Goal: Task Accomplishment & Management: Use online tool/utility

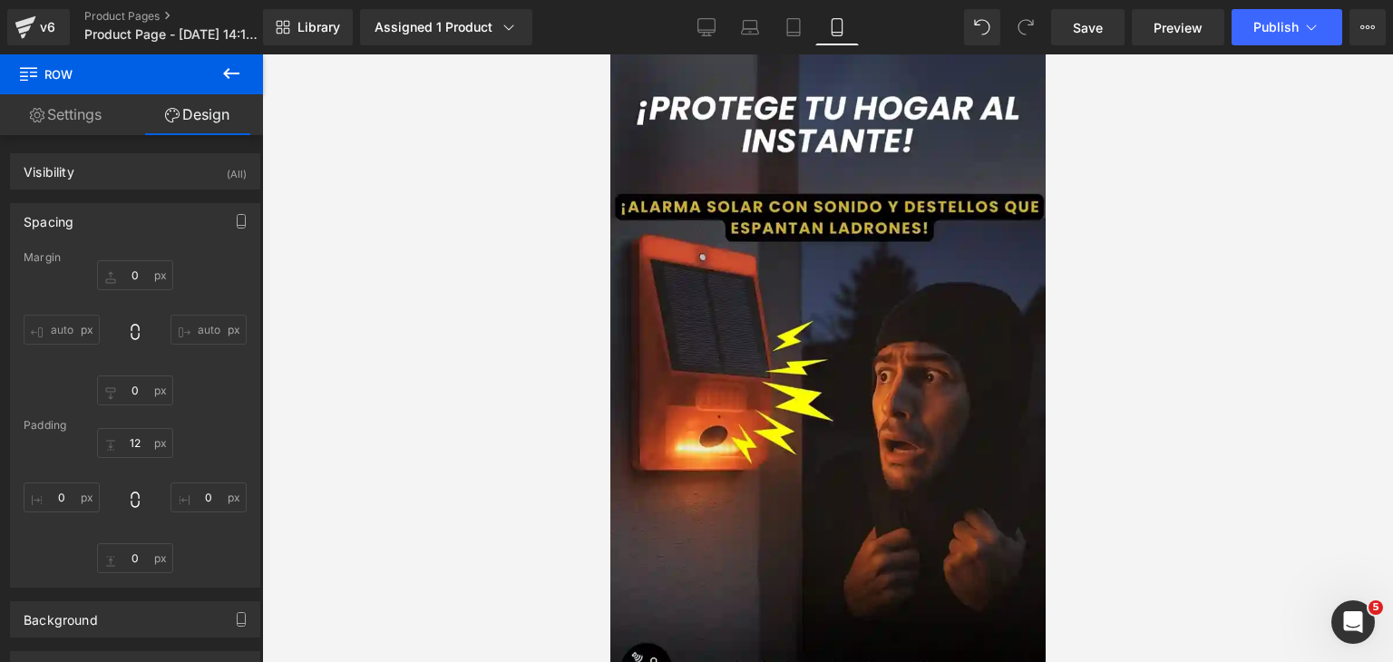
drag, startPoint x: 1035, startPoint y: 94, endPoint x: 1748, endPoint y: 90, distance: 712.7
click at [1302, 23] on icon at bounding box center [1311, 27] width 18 height 18
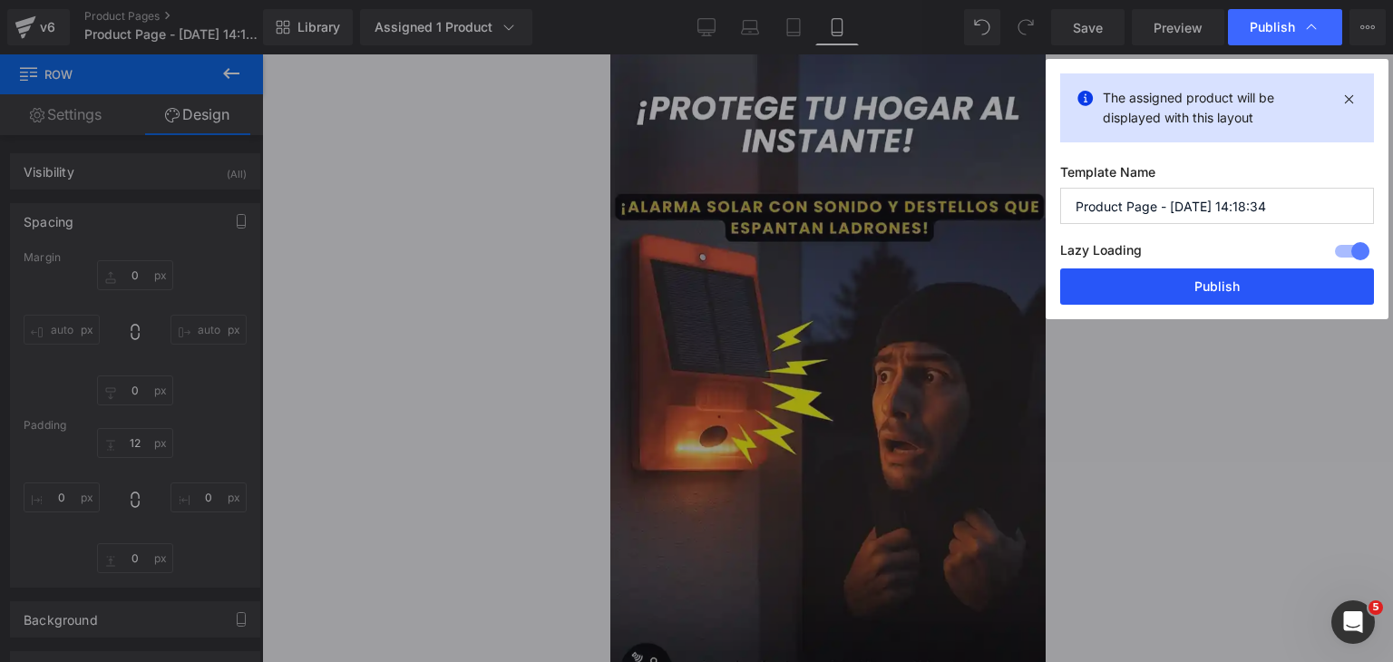
click at [1157, 273] on button "Publish" at bounding box center [1217, 286] width 314 height 36
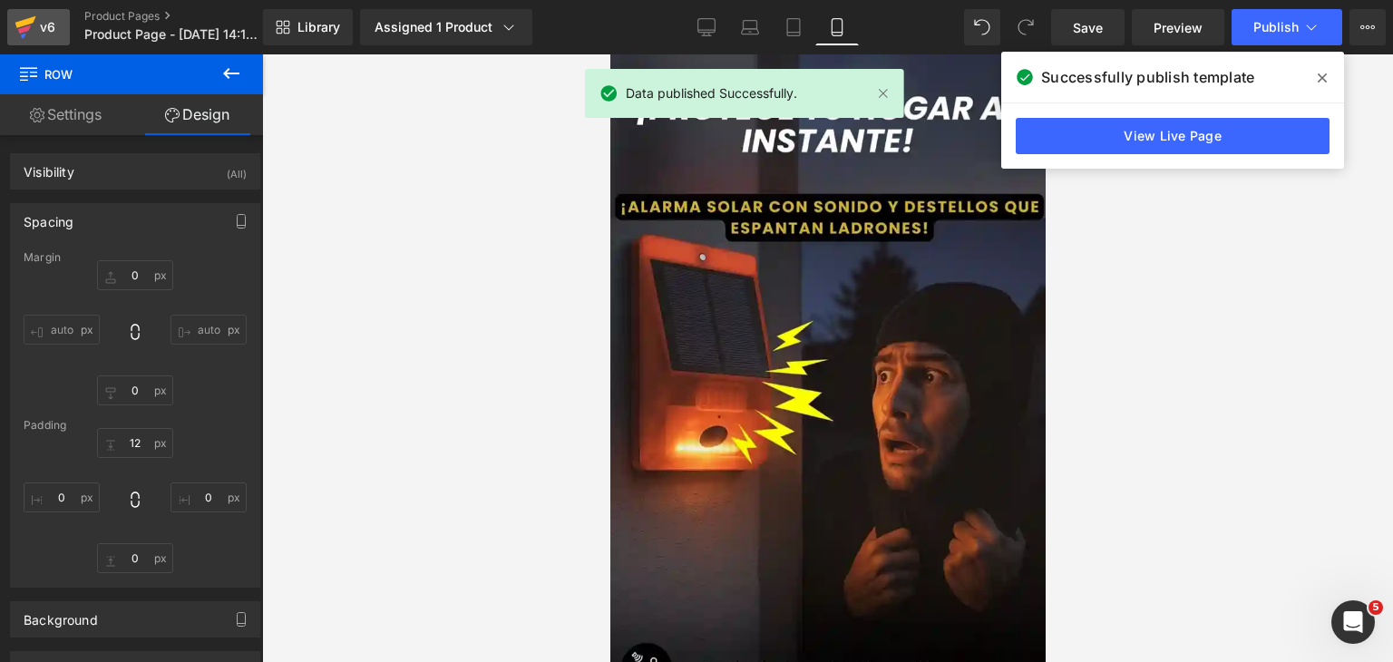
click at [16, 31] on icon at bounding box center [26, 27] width 22 height 45
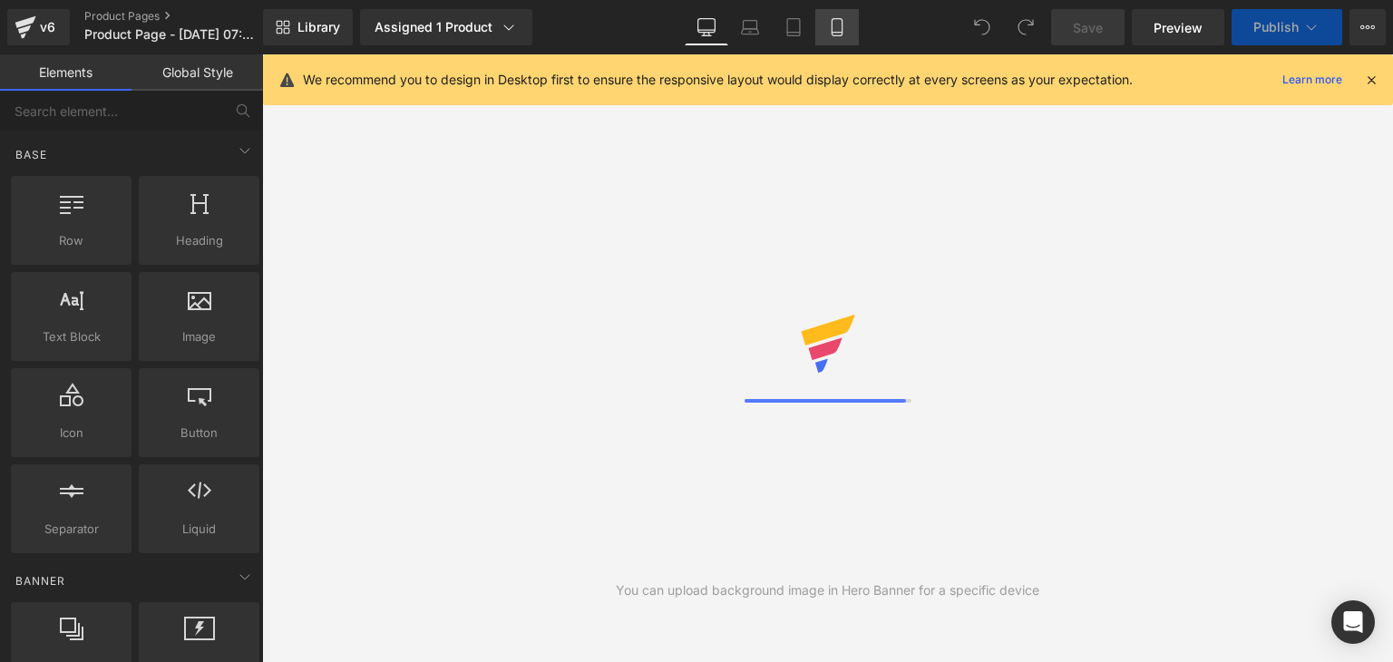
click at [828, 32] on icon at bounding box center [837, 27] width 18 height 18
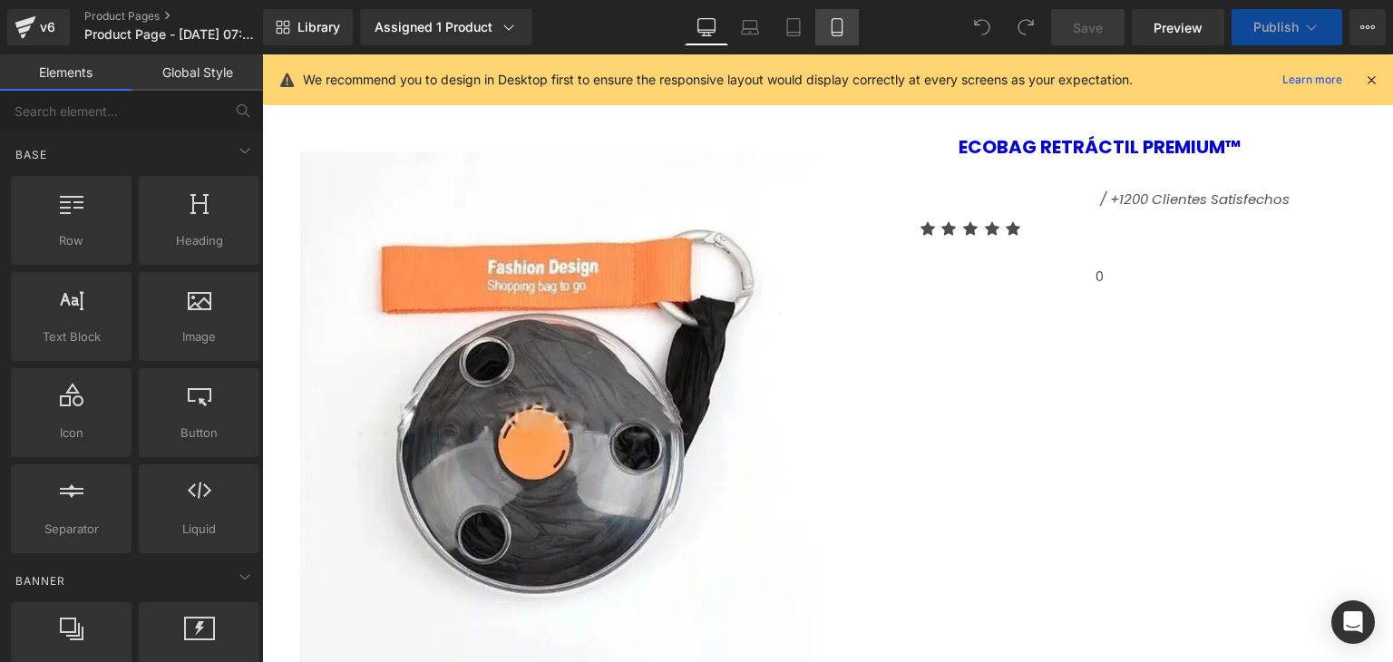
click at [841, 31] on icon at bounding box center [837, 27] width 18 height 18
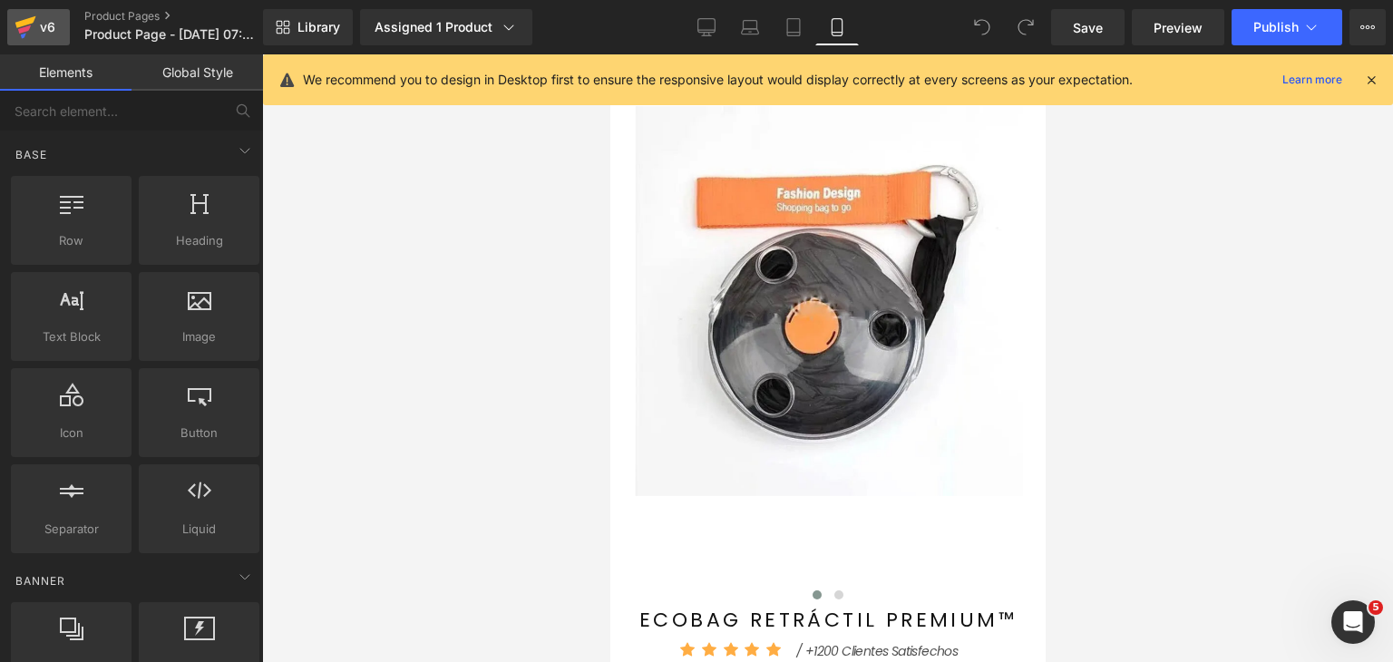
click at [22, 16] on icon at bounding box center [26, 27] width 22 height 45
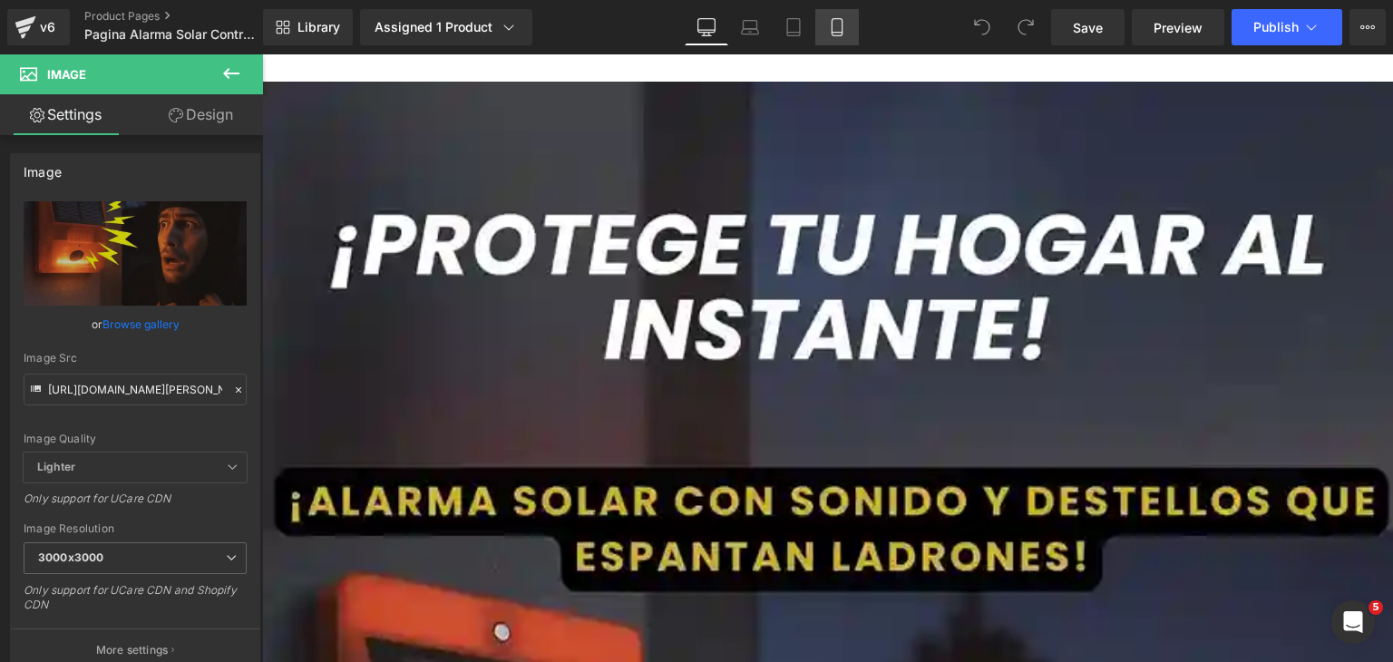
click at [841, 29] on icon at bounding box center [836, 27] width 10 height 17
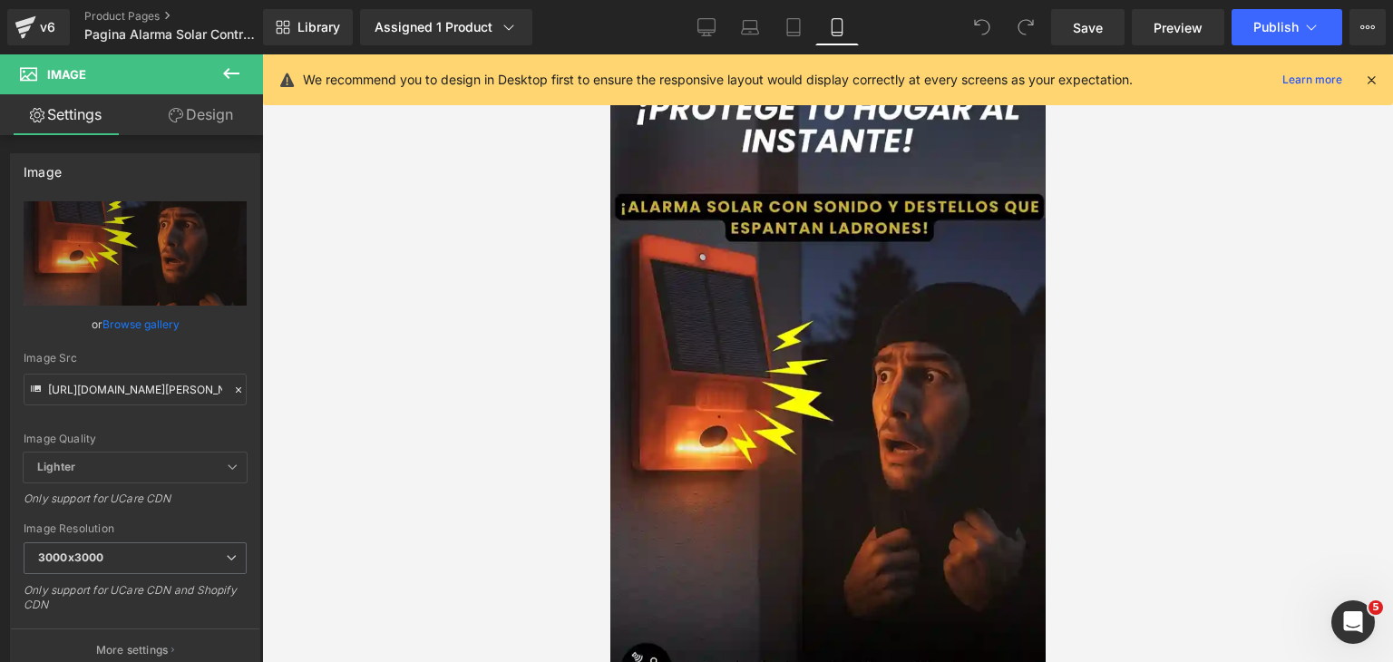
type input "100"
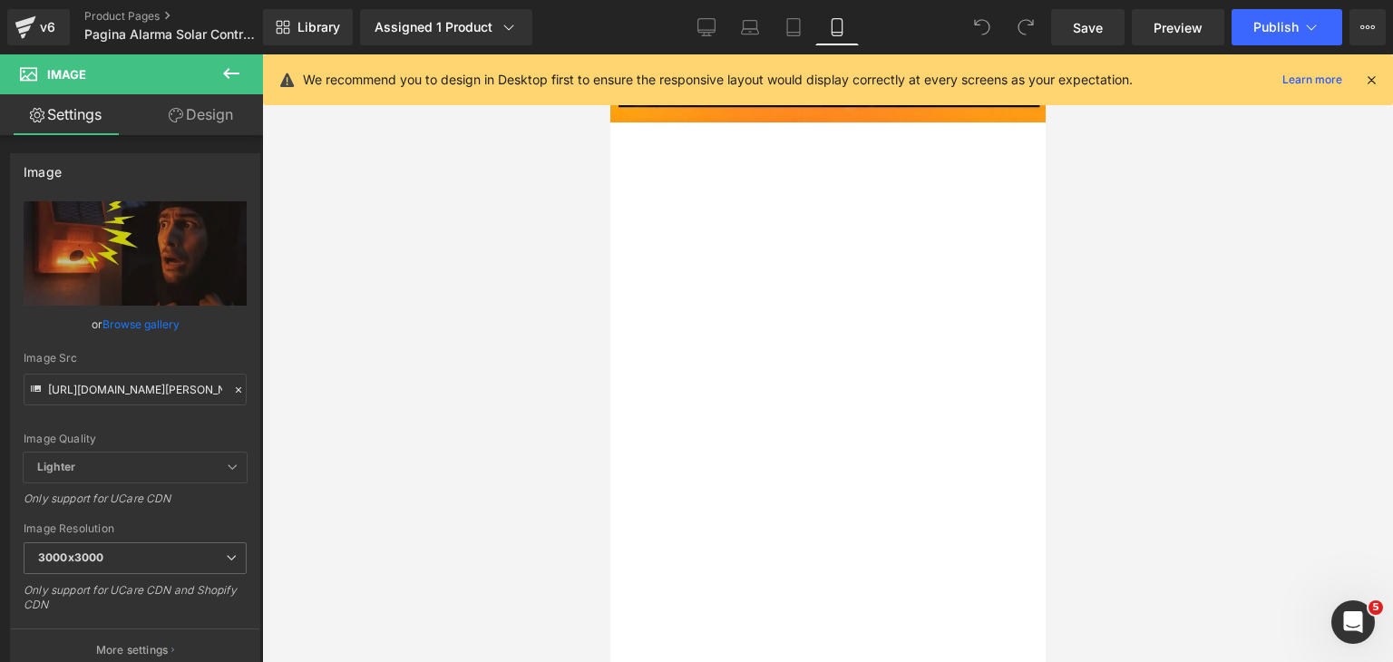
scroll to position [2085, 0]
click at [1366, 82] on icon at bounding box center [1371, 80] width 16 height 16
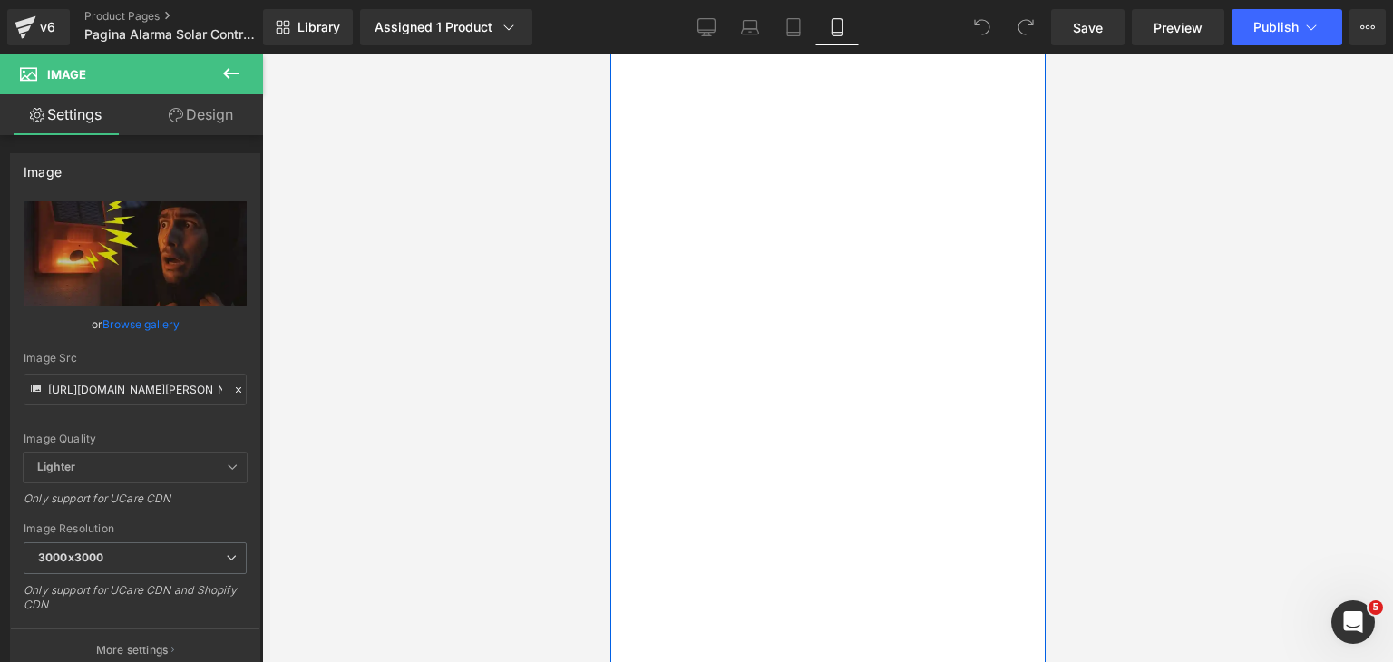
scroll to position [2267, 0]
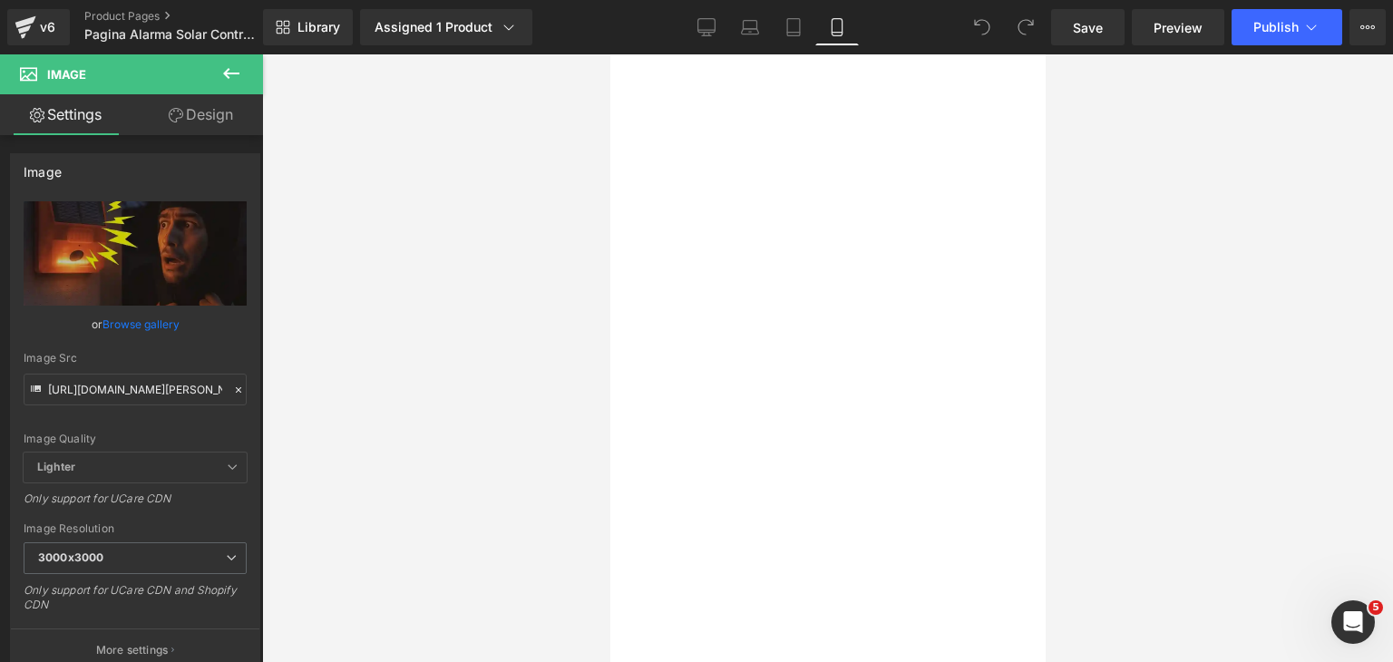
click at [237, 73] on icon at bounding box center [231, 73] width 16 height 11
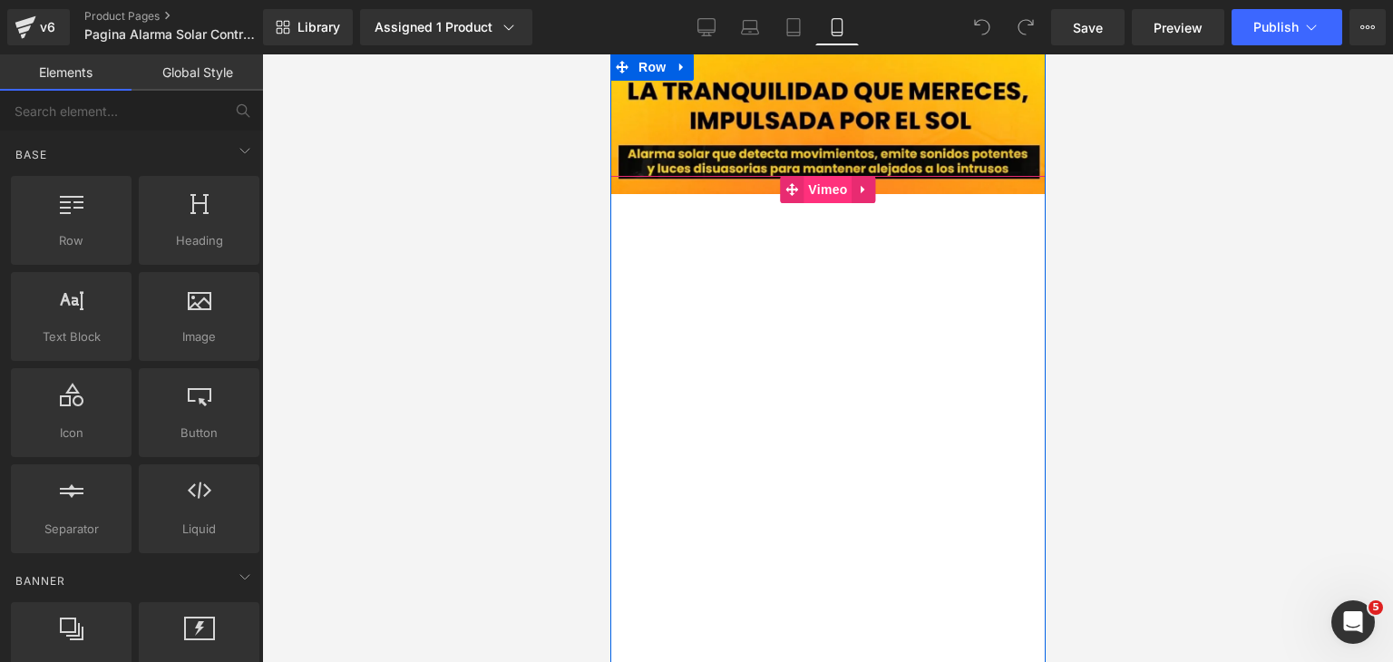
scroll to position [1995, 0]
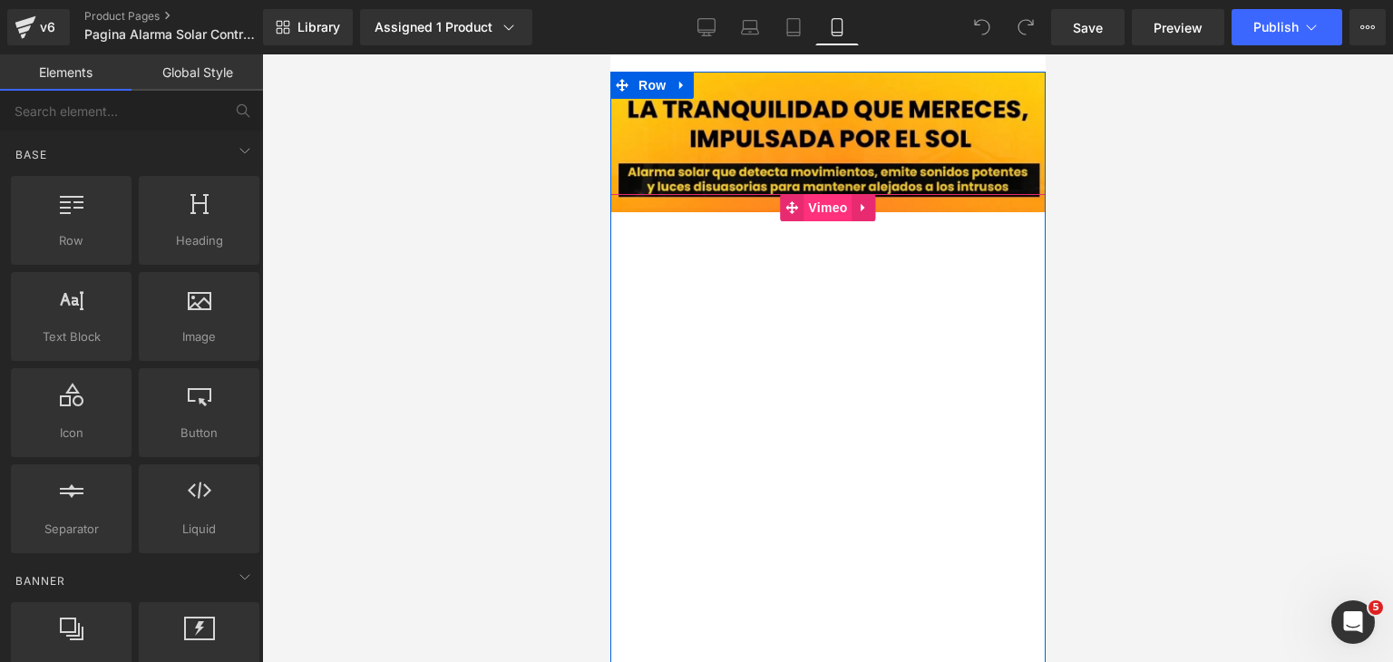
click at [828, 200] on span "Vimeo" at bounding box center [826, 207] width 48 height 27
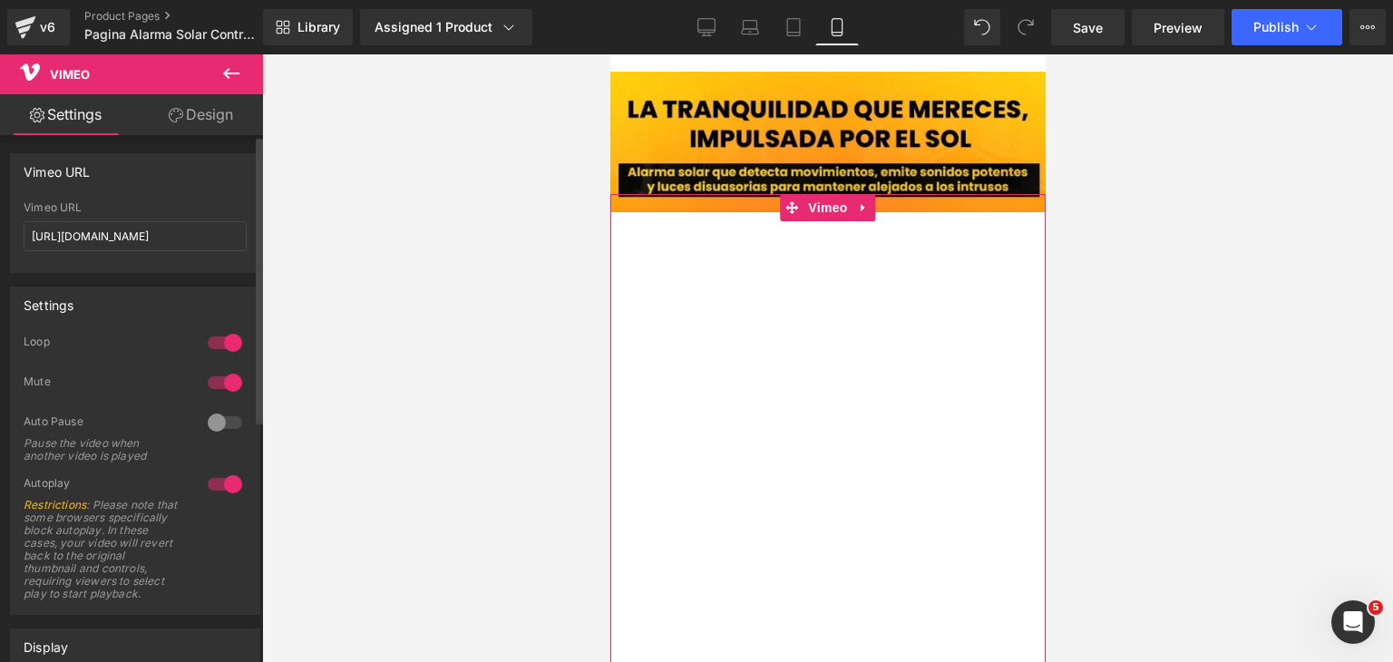
click at [216, 345] on div at bounding box center [225, 342] width 44 height 29
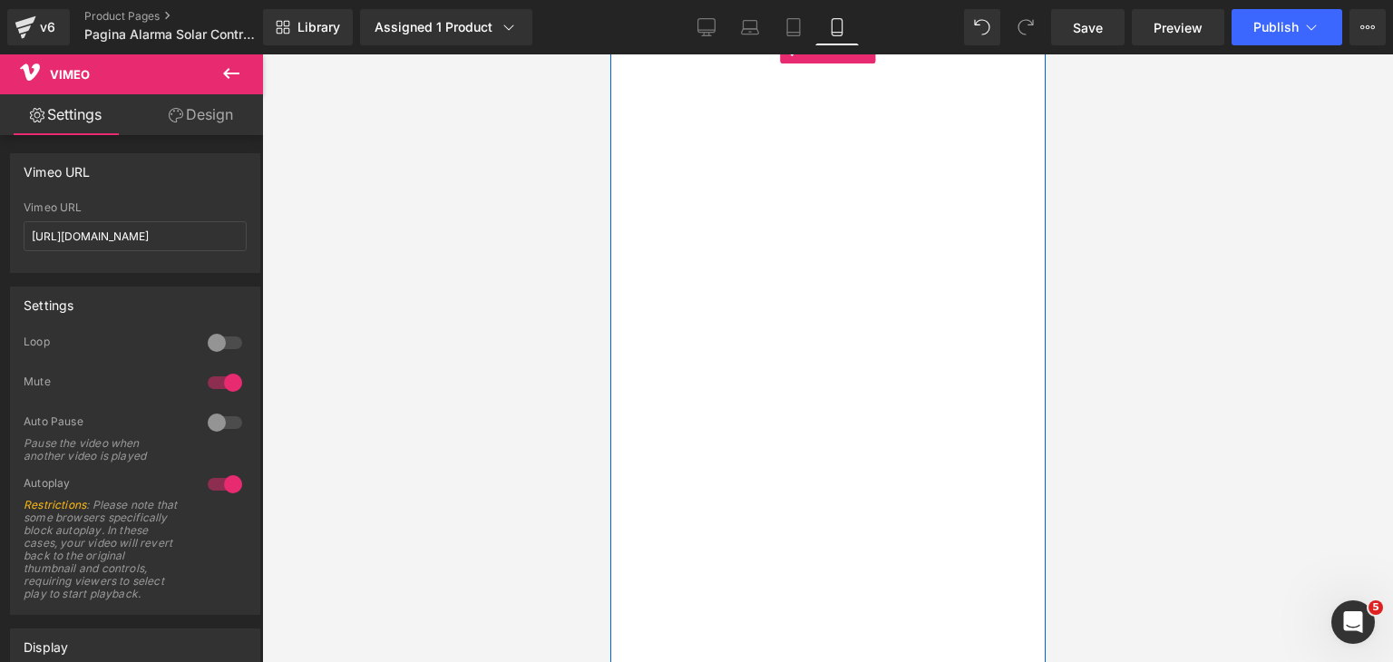
scroll to position [2176, 0]
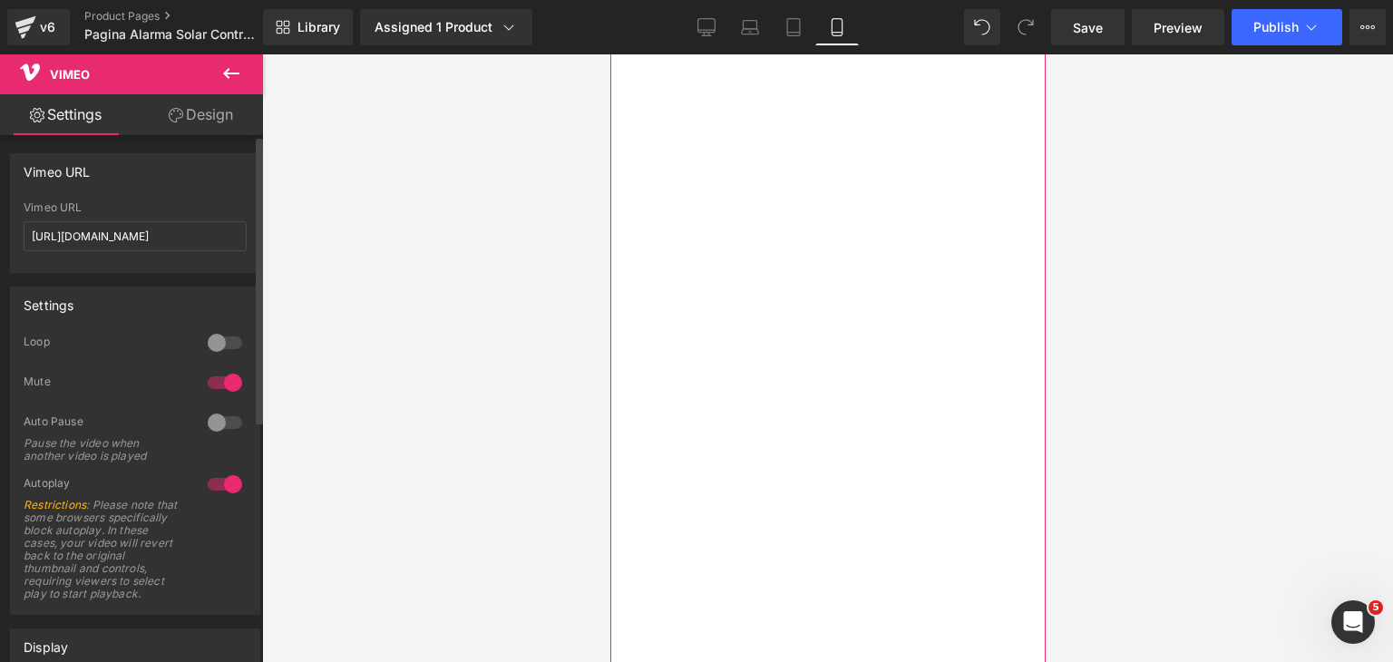
click at [217, 482] on div at bounding box center [225, 484] width 44 height 29
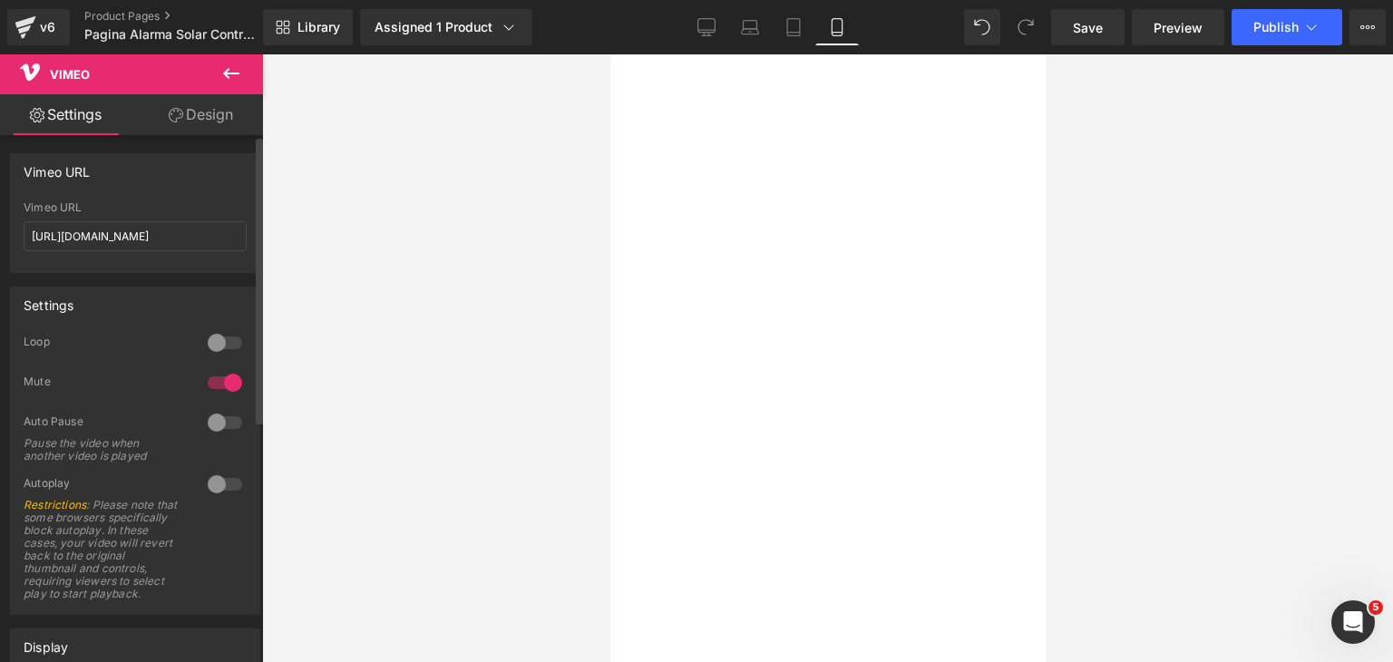
click at [228, 346] on div at bounding box center [225, 342] width 44 height 29
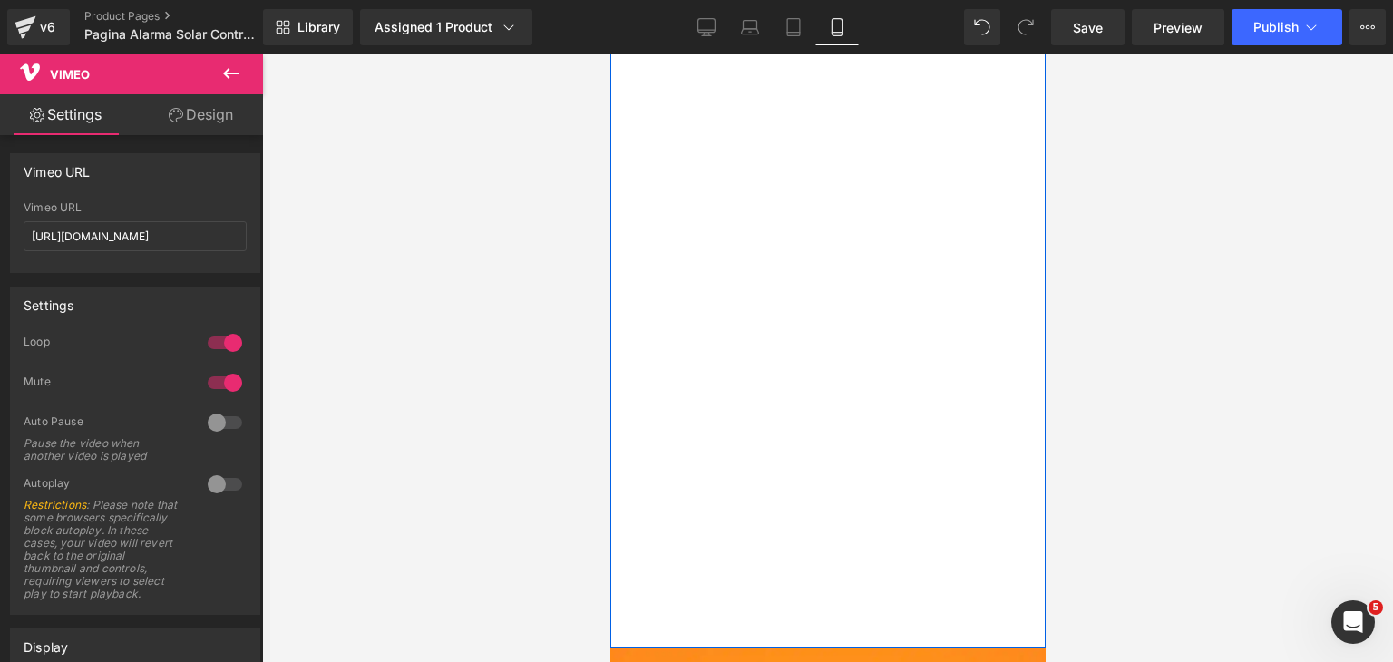
scroll to position [2358, 0]
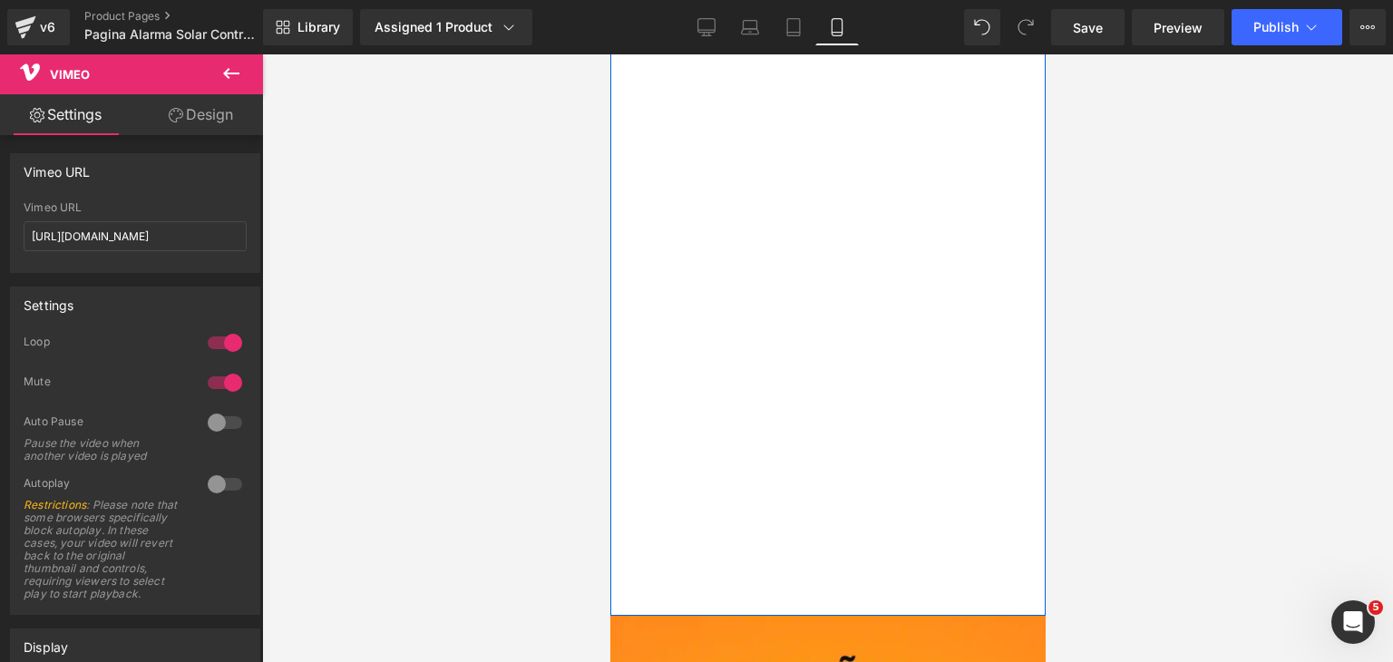
click at [649, 596] on div "Rendering Content" at bounding box center [697, 590] width 112 height 20
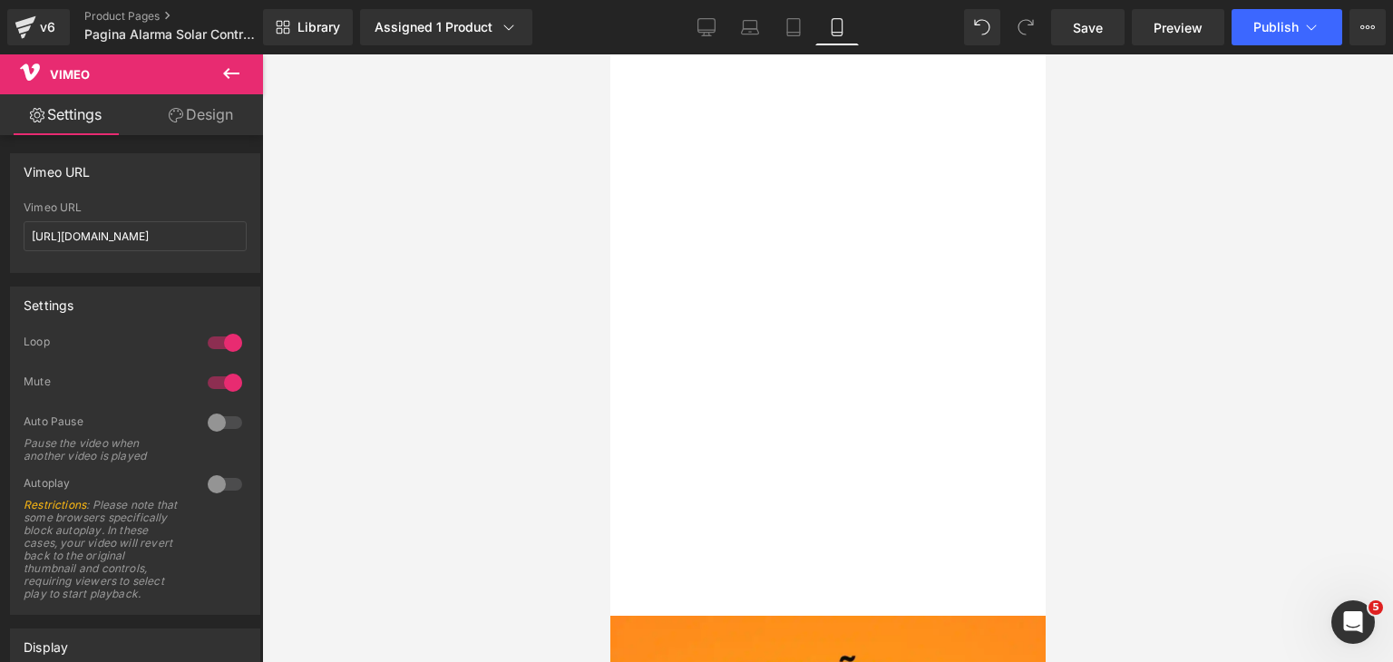
click at [712, 599] on div "Rendering Content" at bounding box center [697, 590] width 112 height 20
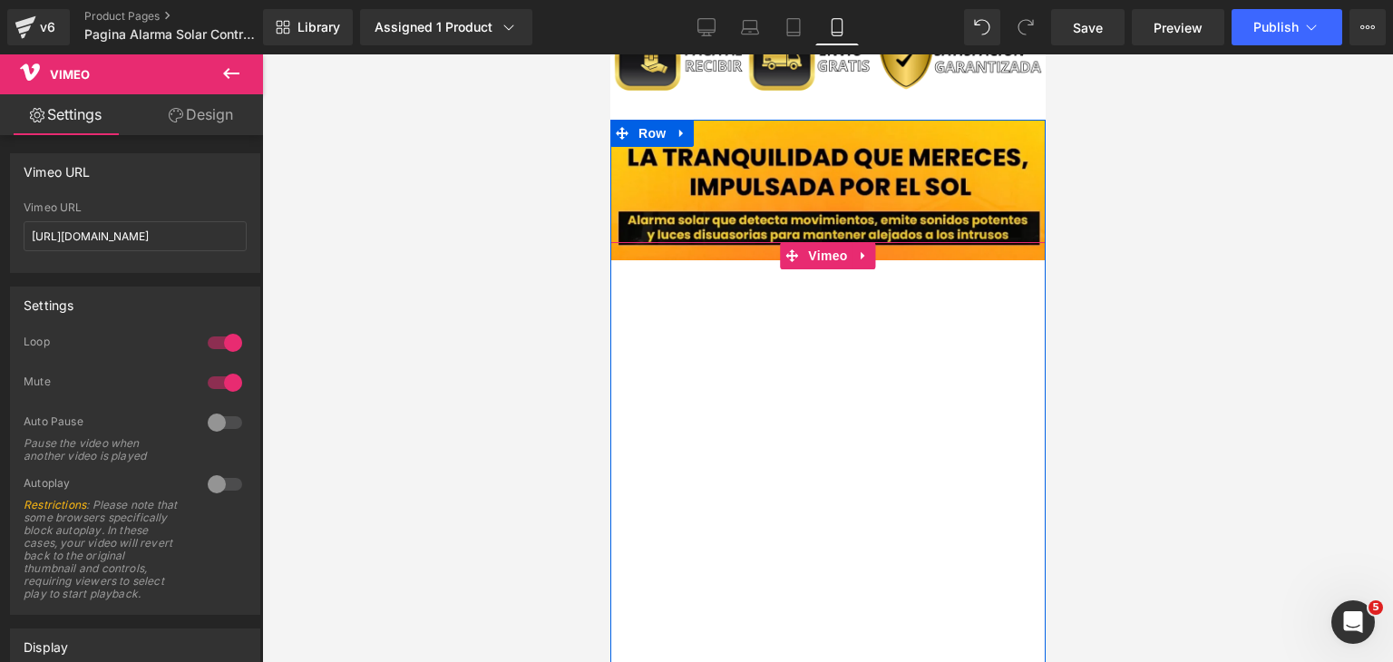
scroll to position [1904, 0]
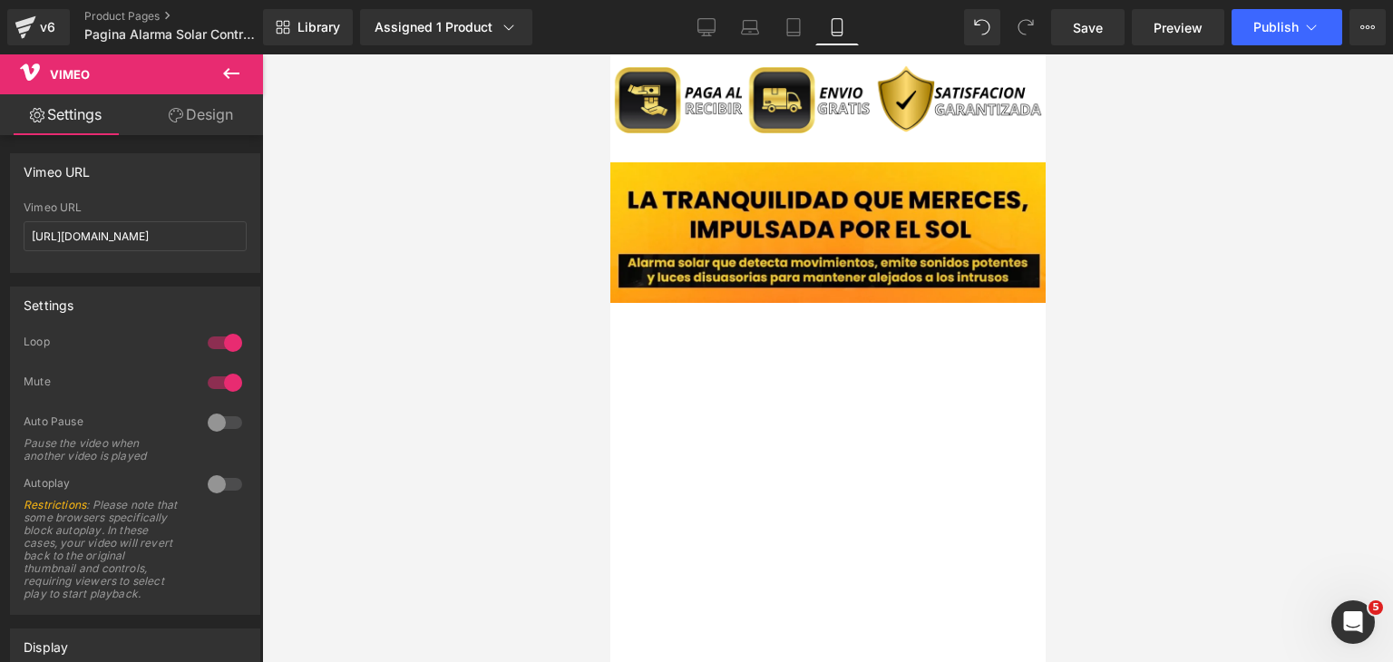
click at [234, 77] on icon at bounding box center [231, 74] width 22 height 22
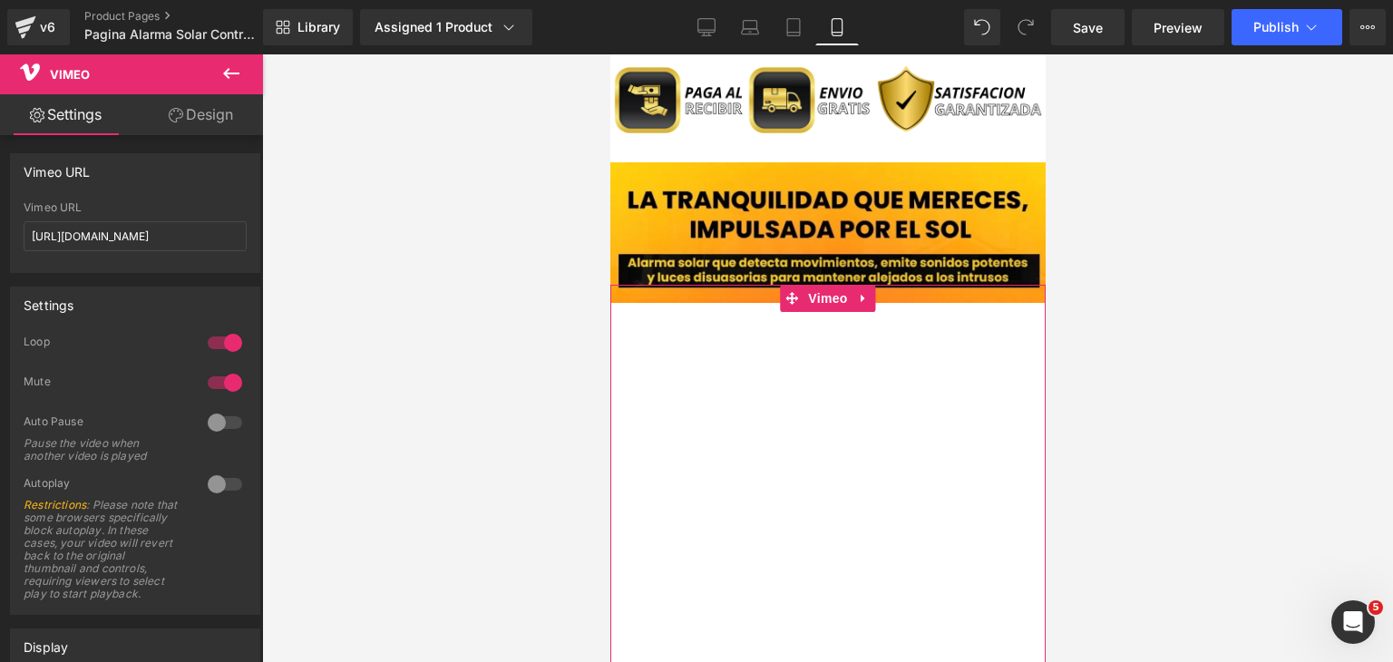
click at [226, 121] on link "Design" at bounding box center [200, 114] width 131 height 41
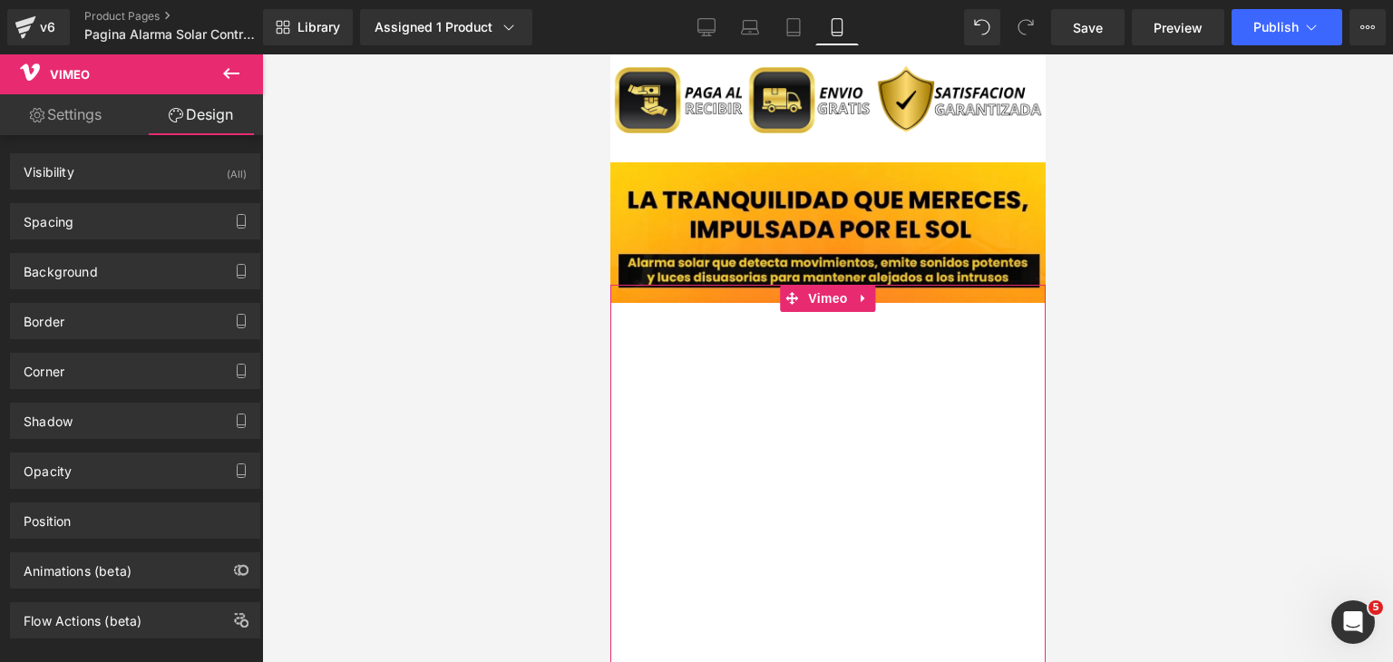
click at [111, 124] on link "Settings" at bounding box center [65, 114] width 131 height 41
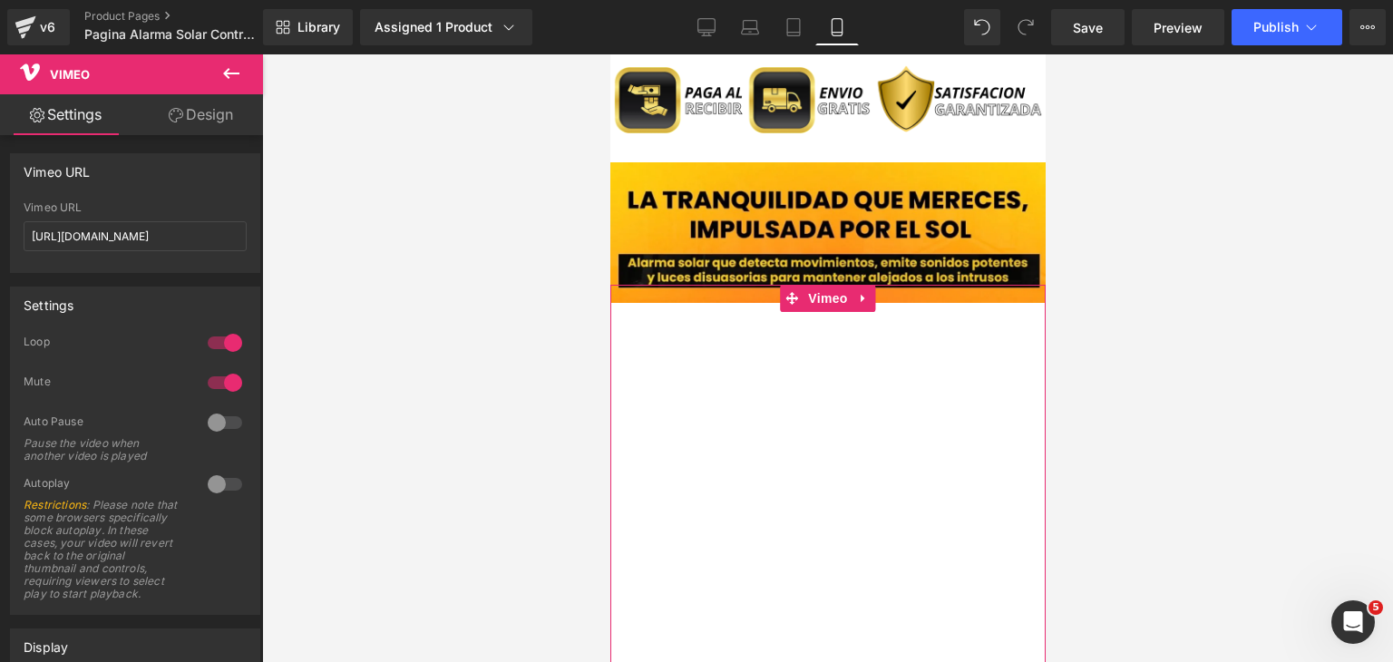
click at [178, 123] on link "Design" at bounding box center [200, 114] width 131 height 41
type input "-20"
type input "0"
type input "-20"
type input "0"
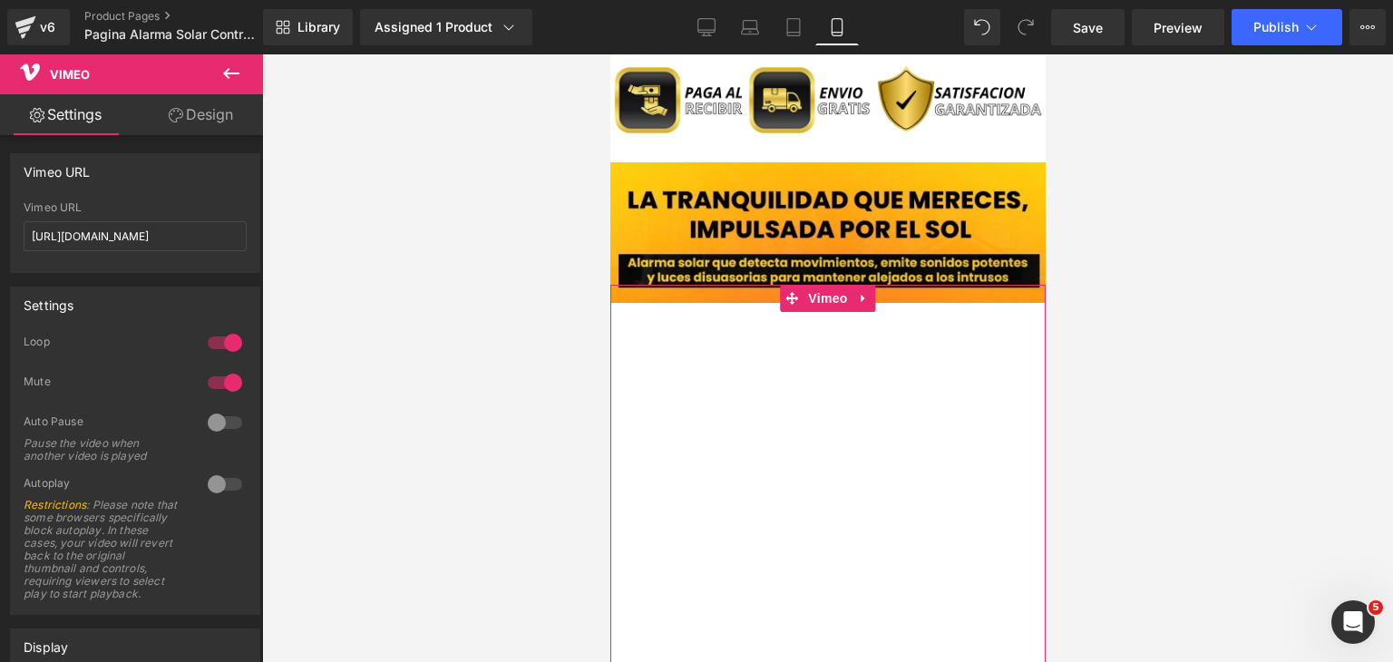
type input "0"
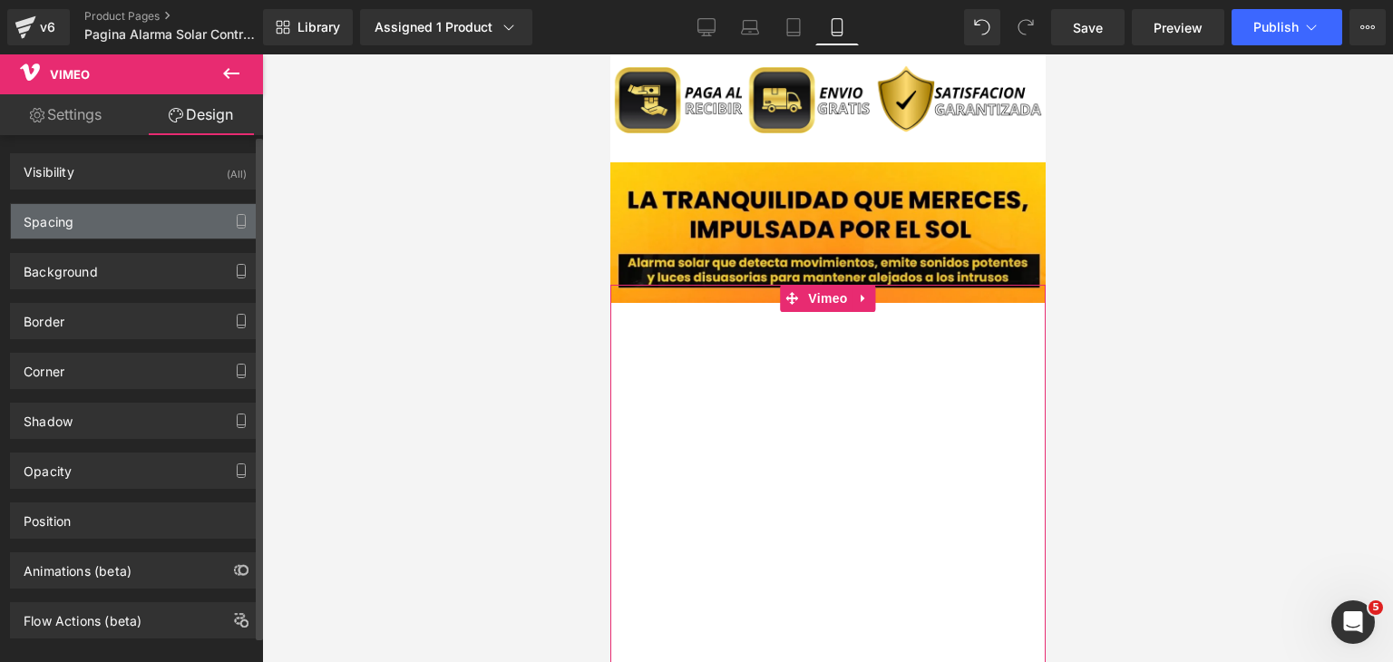
click at [149, 222] on div "Spacing" at bounding box center [135, 221] width 248 height 34
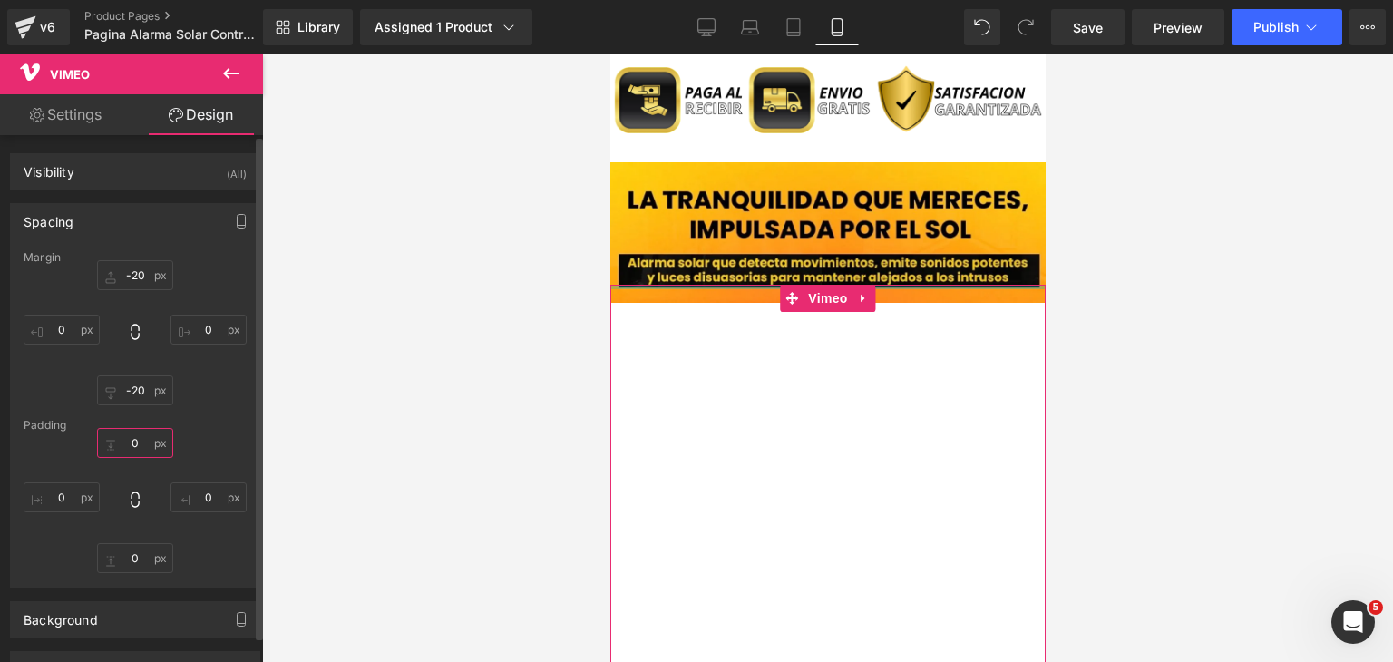
click at [142, 451] on input "0" at bounding box center [135, 443] width 76 height 30
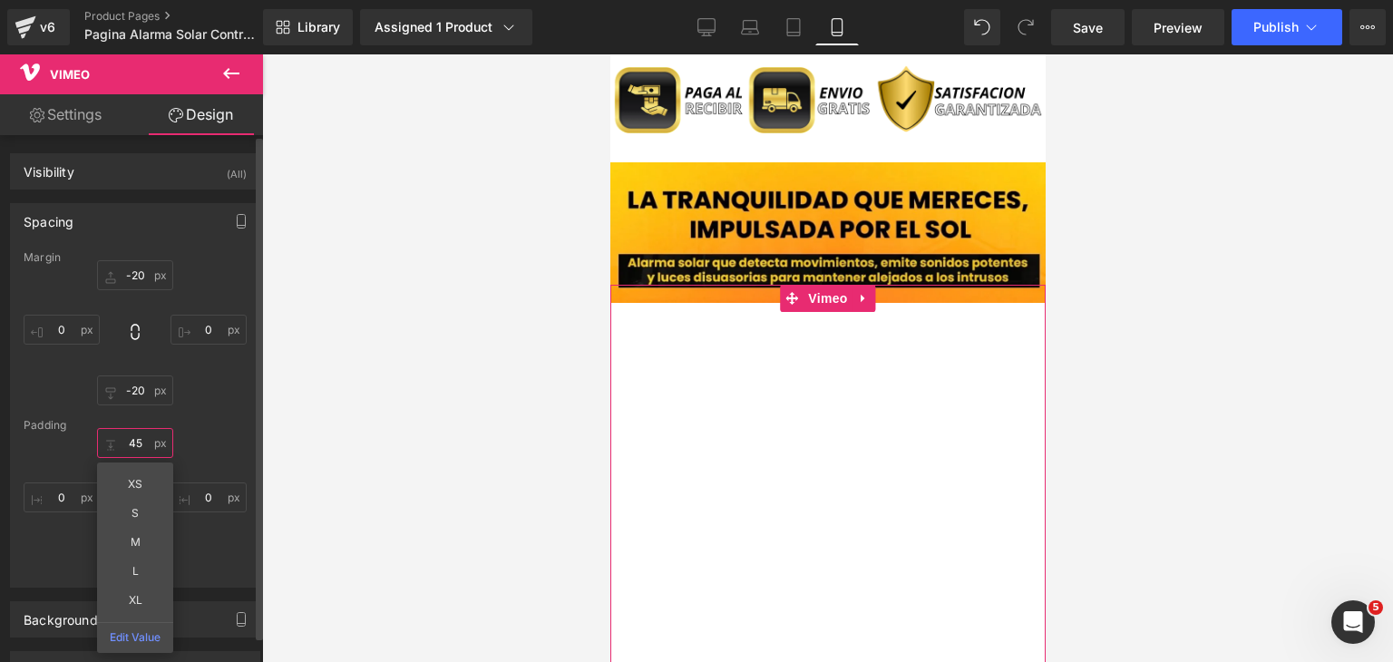
type input "4"
type input "'"
type input "4"
type input "-"
click at [238, 447] on div "XS S M L XL Edit Value 0px 0 0px 0 0px 0" at bounding box center [135, 500] width 223 height 145
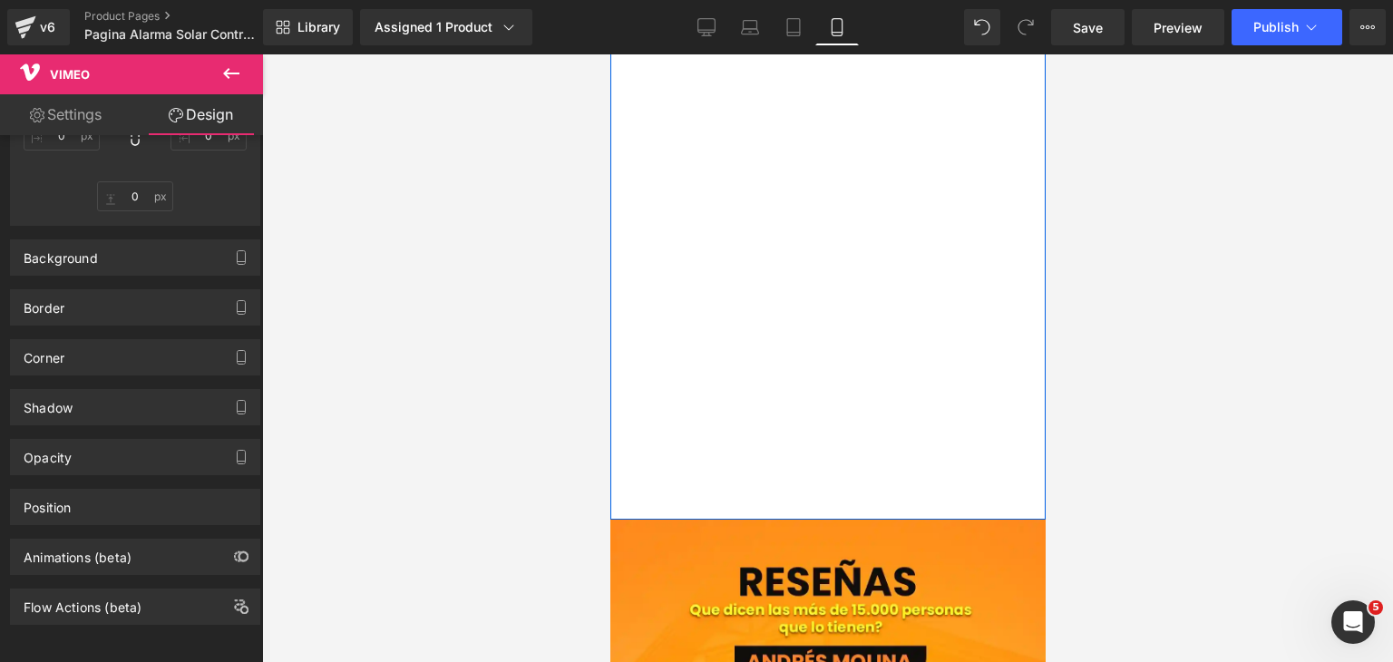
scroll to position [2539, 0]
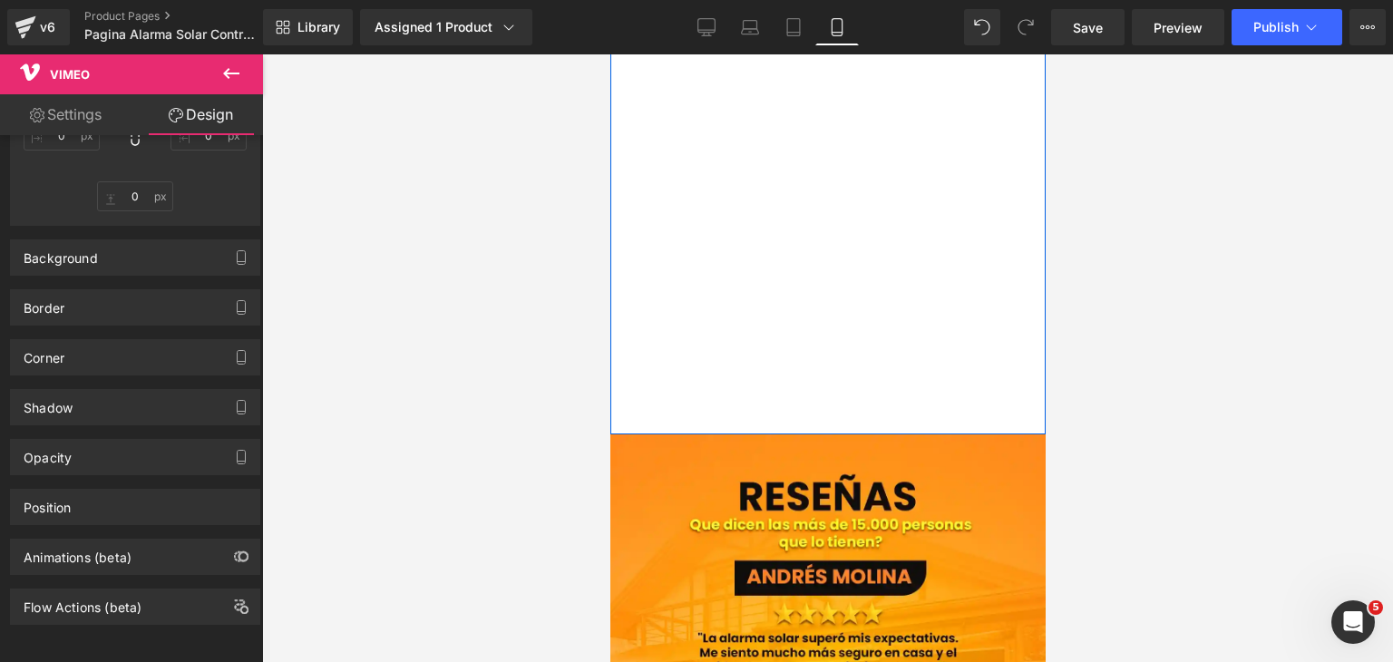
click at [763, 351] on div at bounding box center [826, 47] width 435 height 795
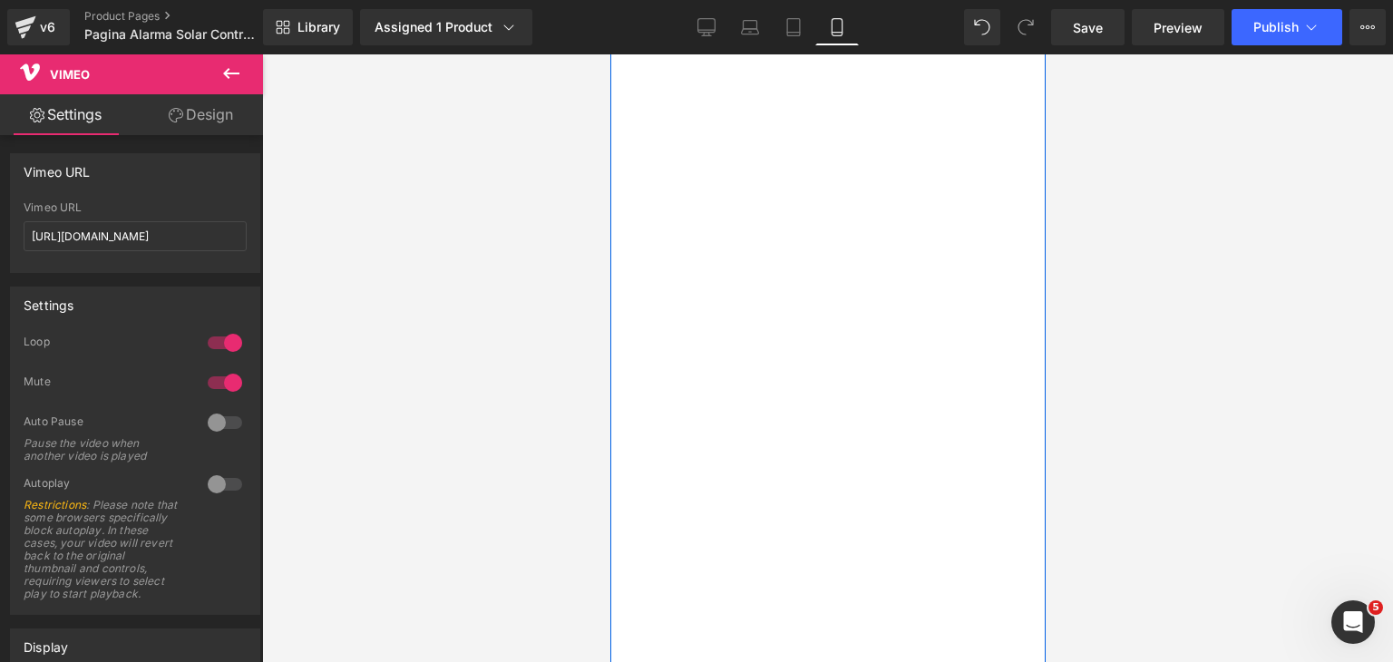
click at [797, 300] on div at bounding box center [826, 319] width 435 height 795
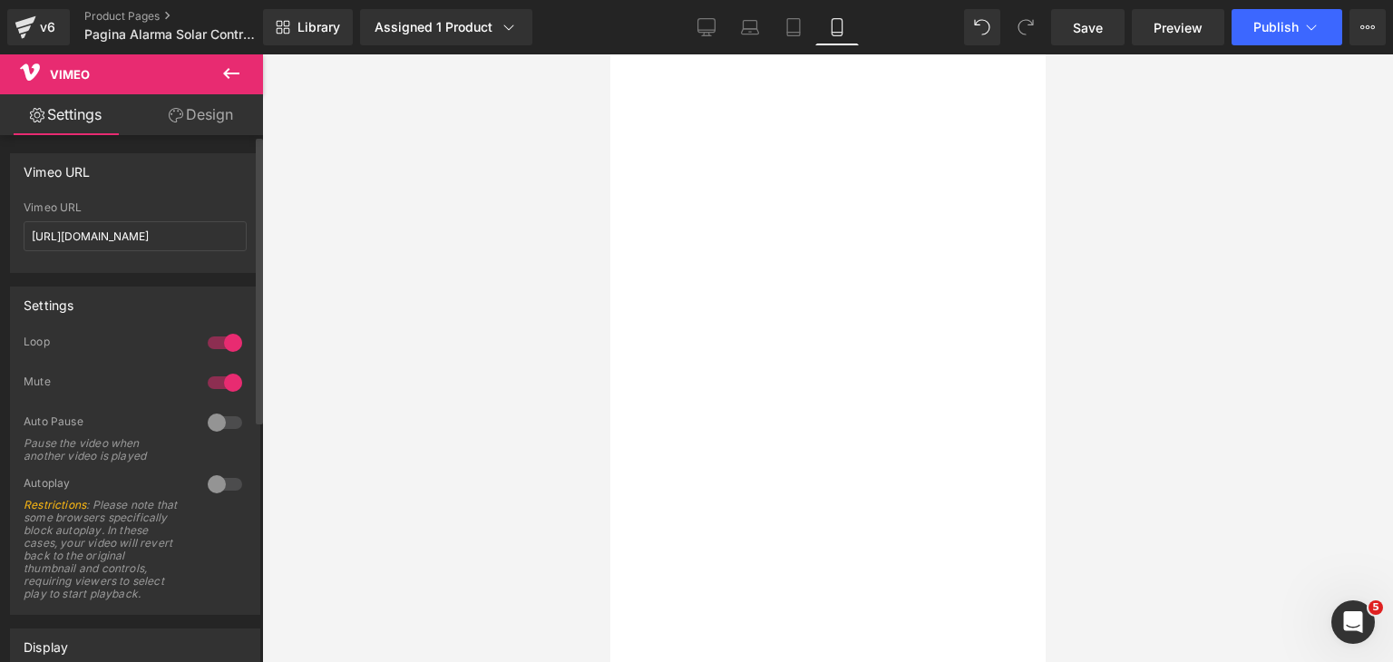
scroll to position [2192, 0]
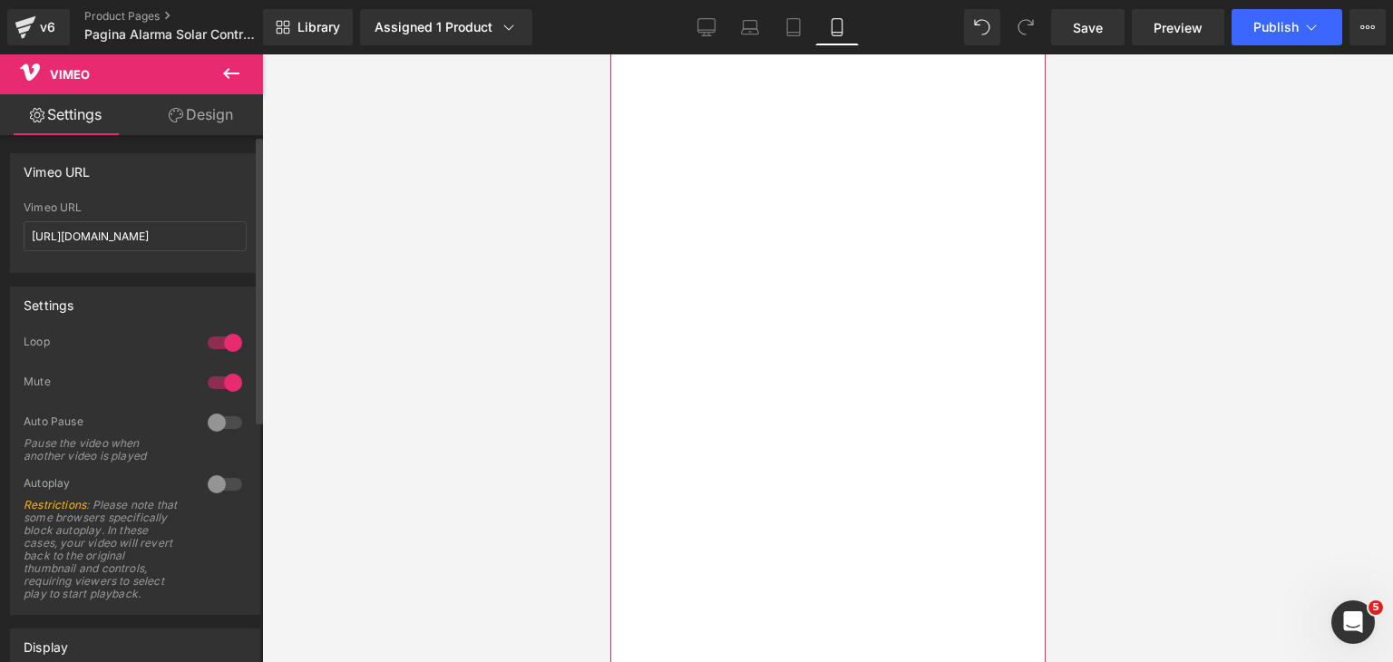
click at [220, 347] on div at bounding box center [225, 342] width 44 height 29
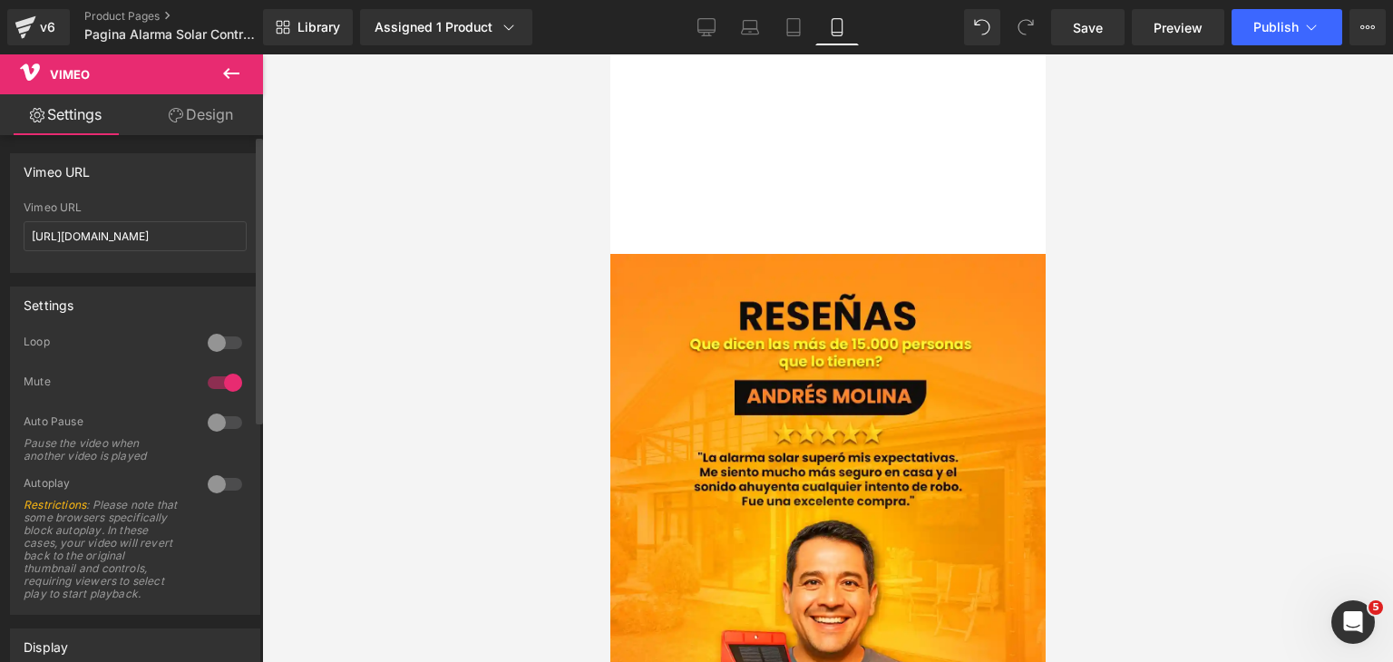
click at [230, 344] on div at bounding box center [225, 342] width 44 height 29
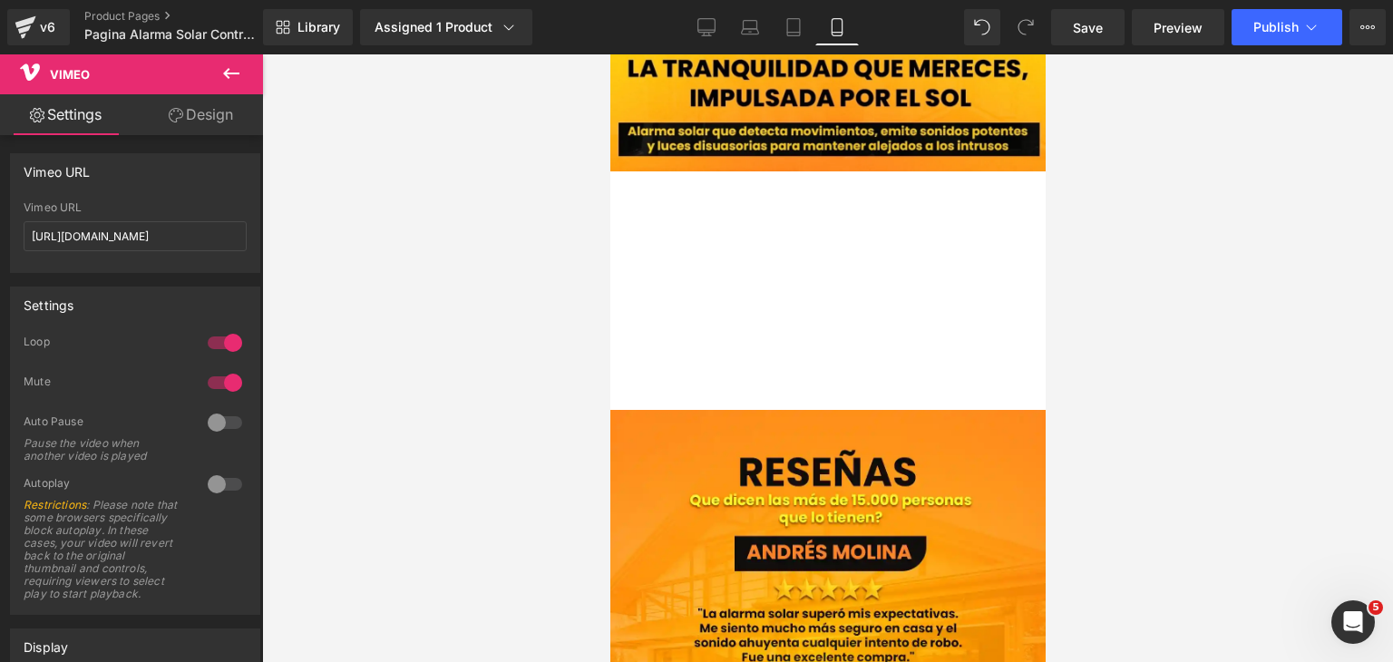
scroll to position [2010, 0]
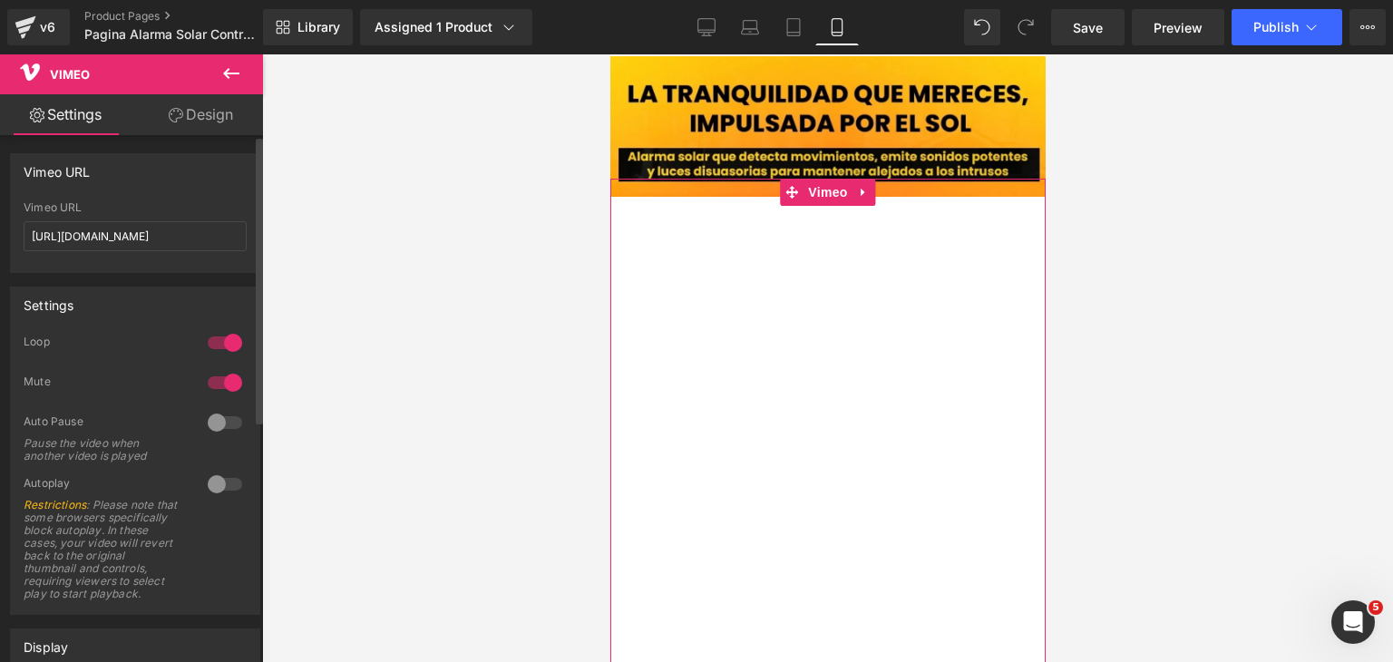
click at [221, 345] on div at bounding box center [225, 342] width 44 height 29
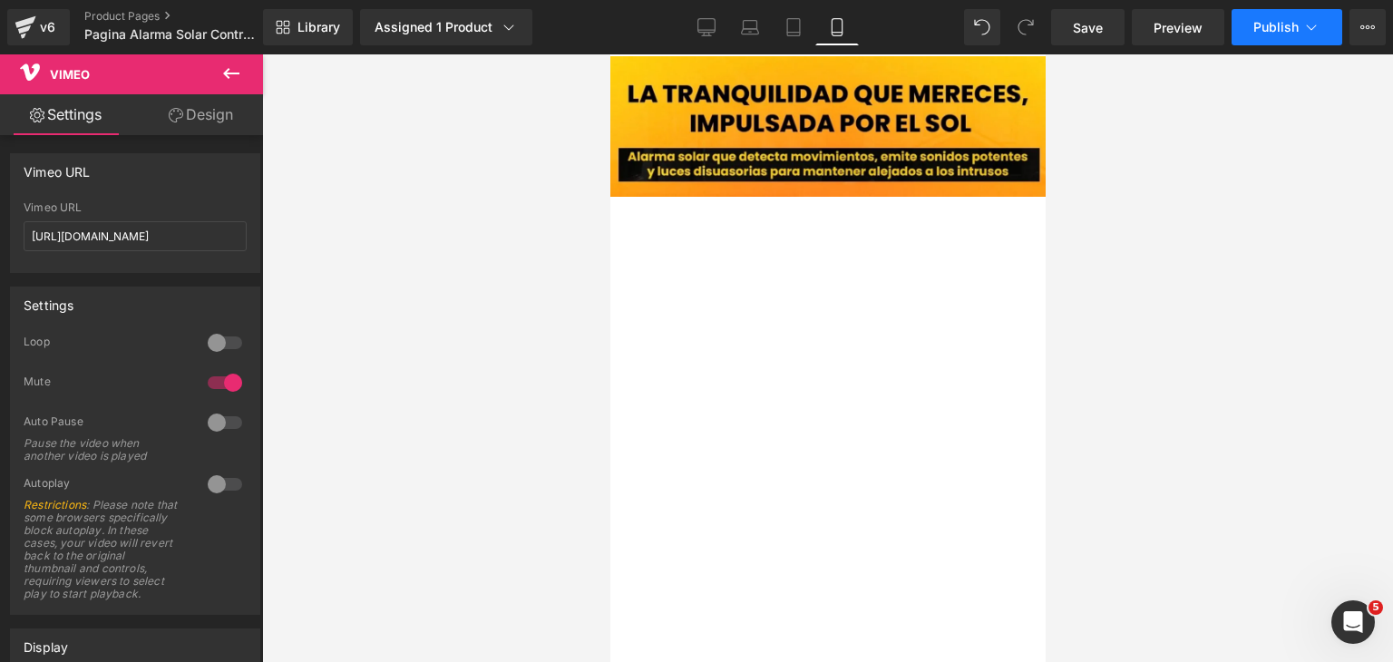
click at [1270, 33] on span "Publish" at bounding box center [1275, 27] width 45 height 15
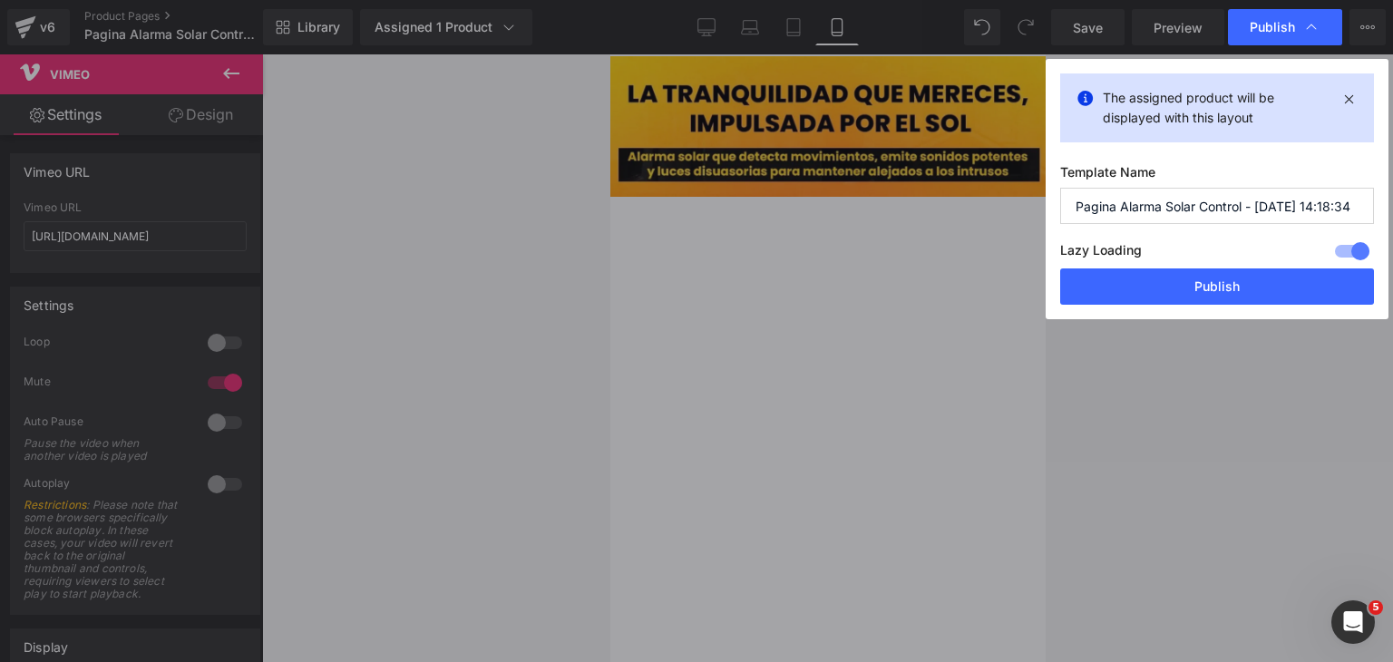
click at [1210, 287] on button "Publish" at bounding box center [1217, 286] width 314 height 36
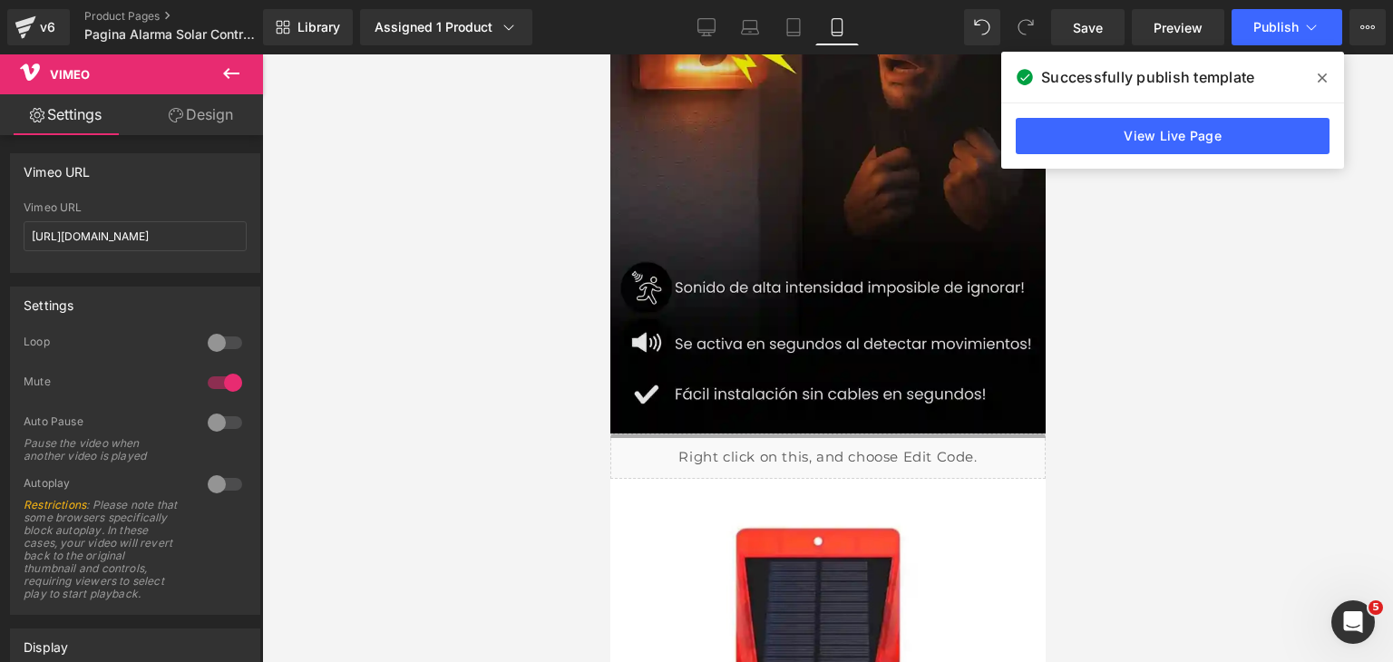
scroll to position [378, 0]
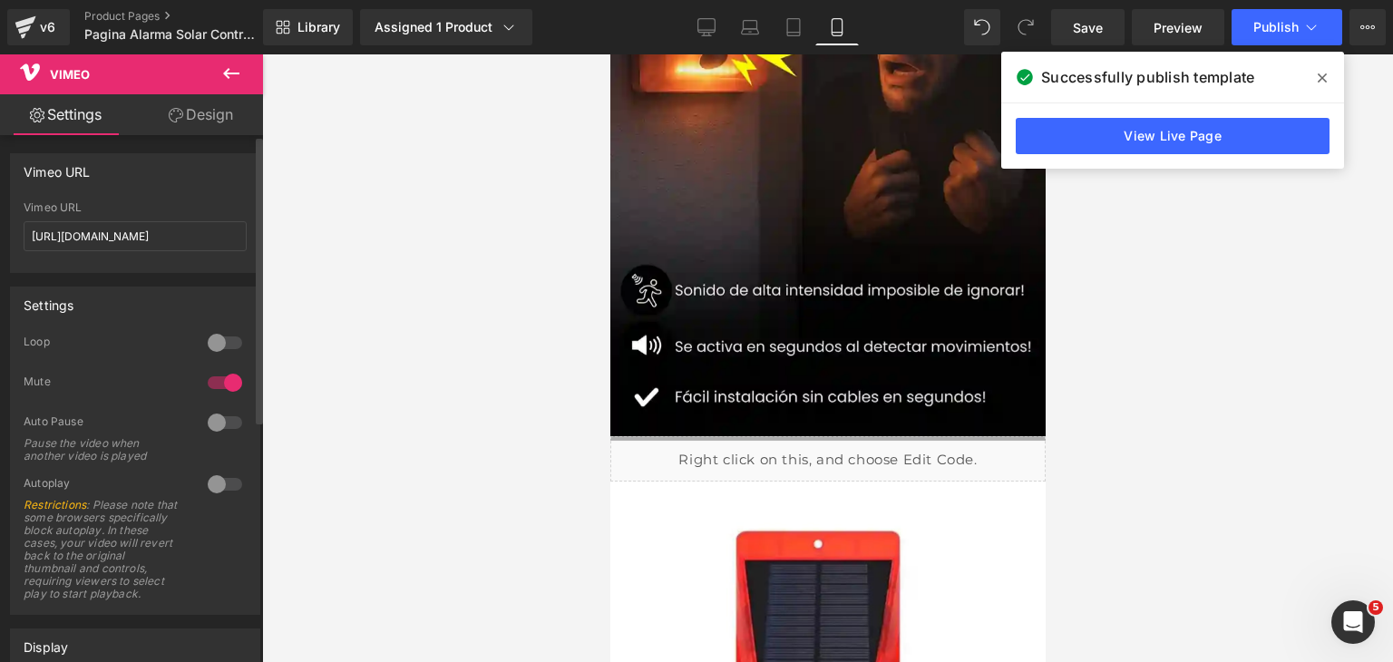
click at [206, 385] on div at bounding box center [225, 382] width 44 height 29
click at [1259, 27] on span "Publish" at bounding box center [1275, 27] width 45 height 15
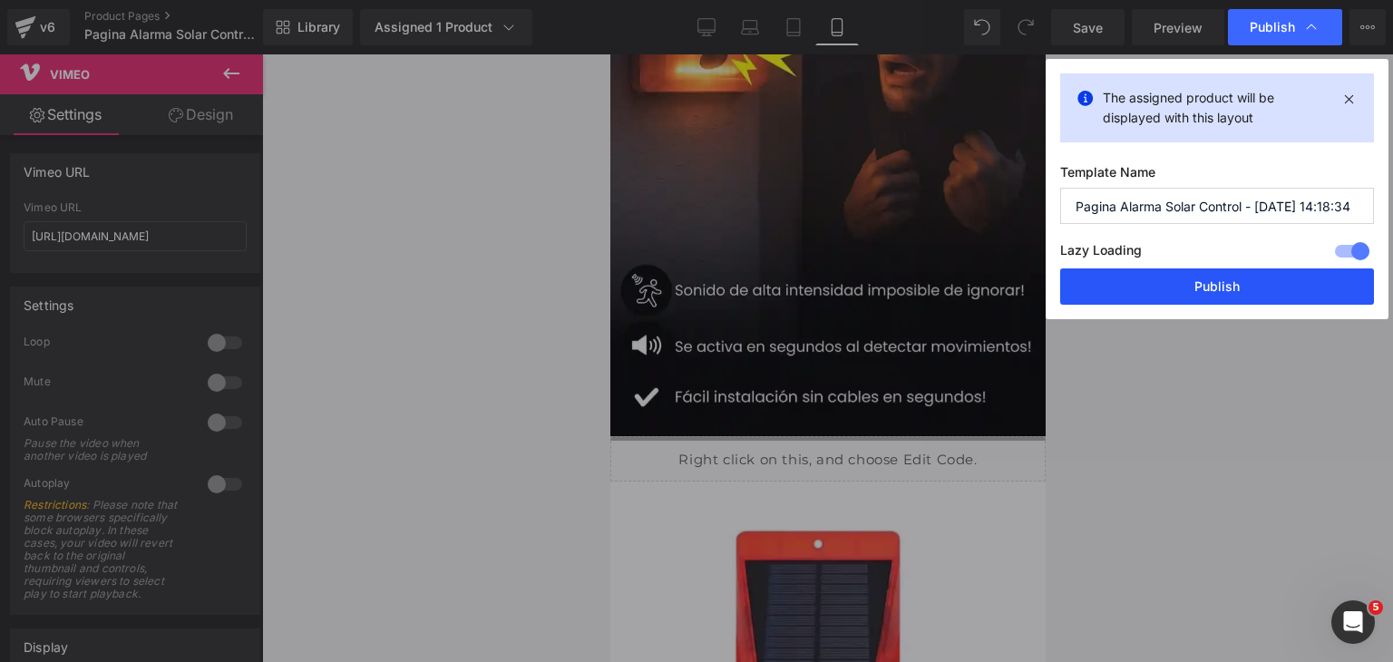
click at [0, 0] on button "Publish" at bounding box center [0, 0] width 0 height 0
